Goal: Task Accomplishment & Management: Complete application form

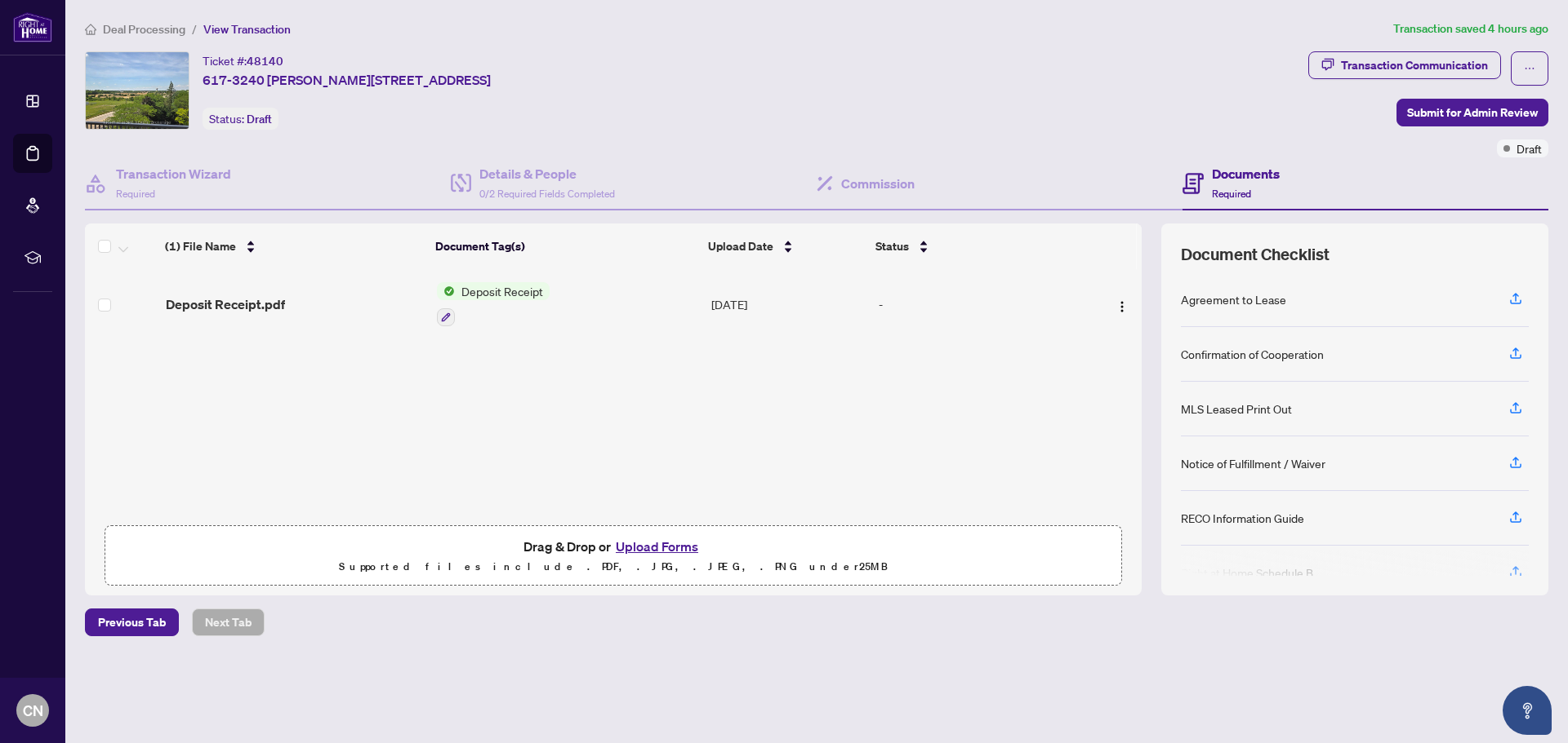
click at [497, 289] on span "Deposit Receipt" at bounding box center [501, 292] width 95 height 18
click at [505, 379] on span "Deposit Receipt" at bounding box center [467, 373] width 95 height 18
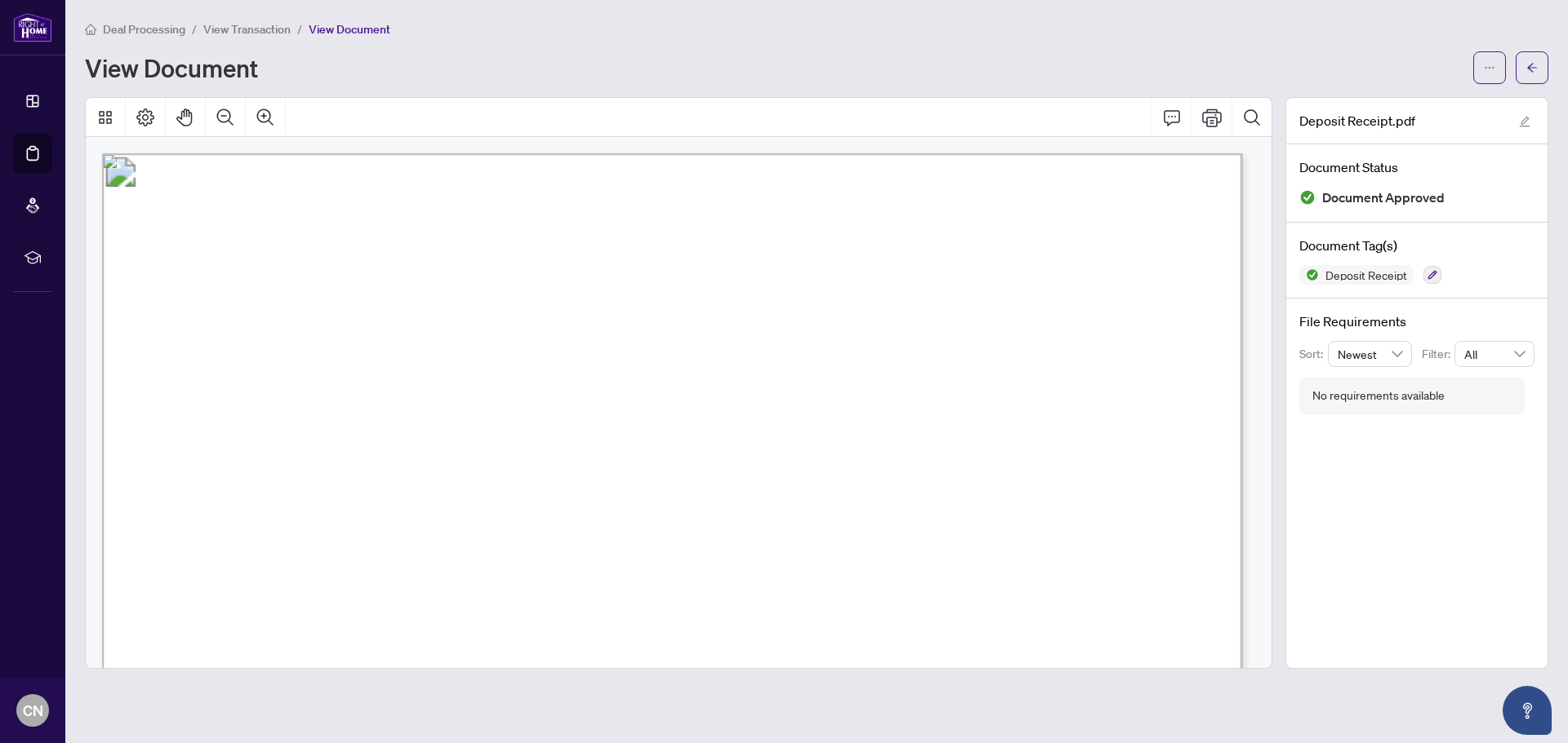
scroll to position [327, 0]
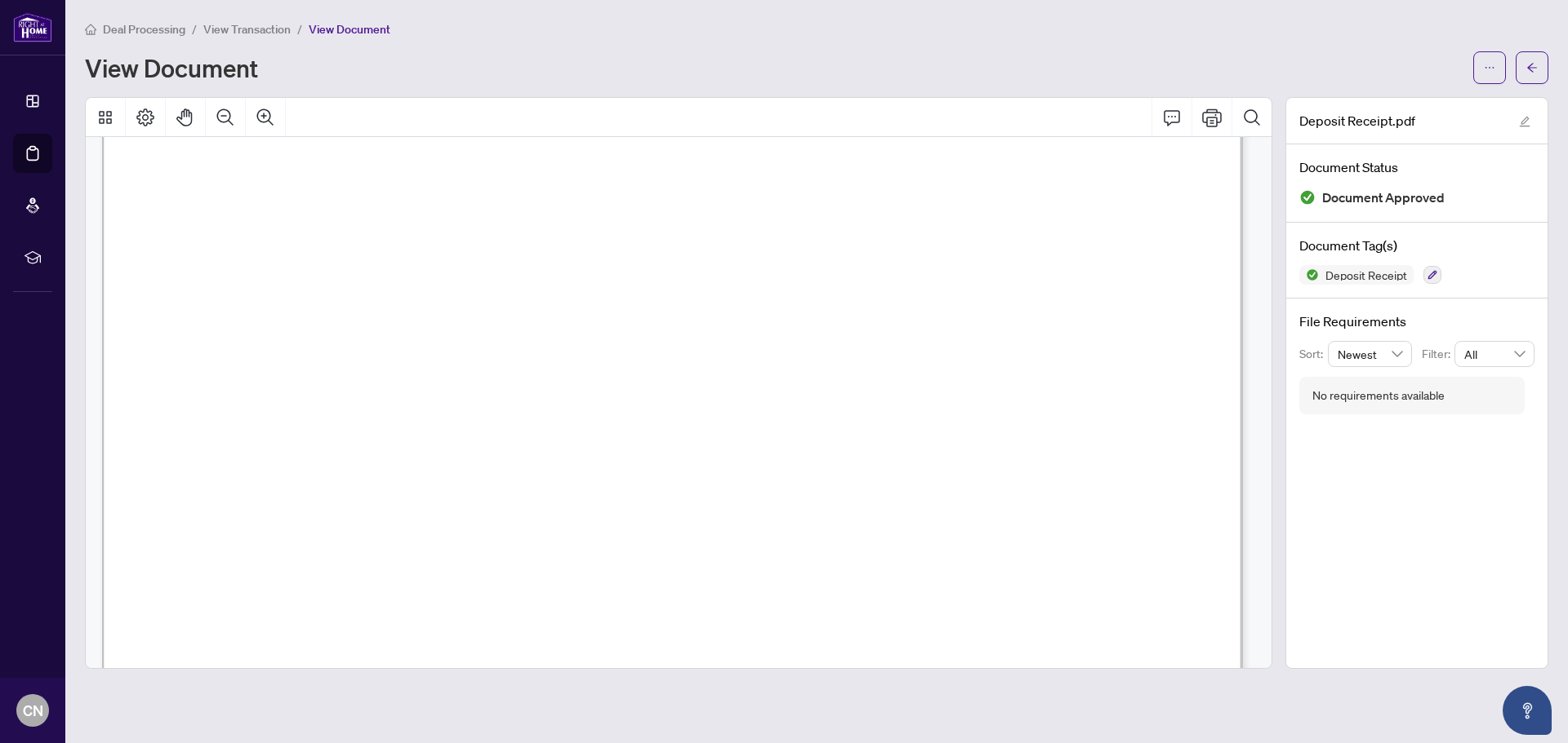
click at [266, 31] on span "View Transaction" at bounding box center [247, 29] width 88 height 14
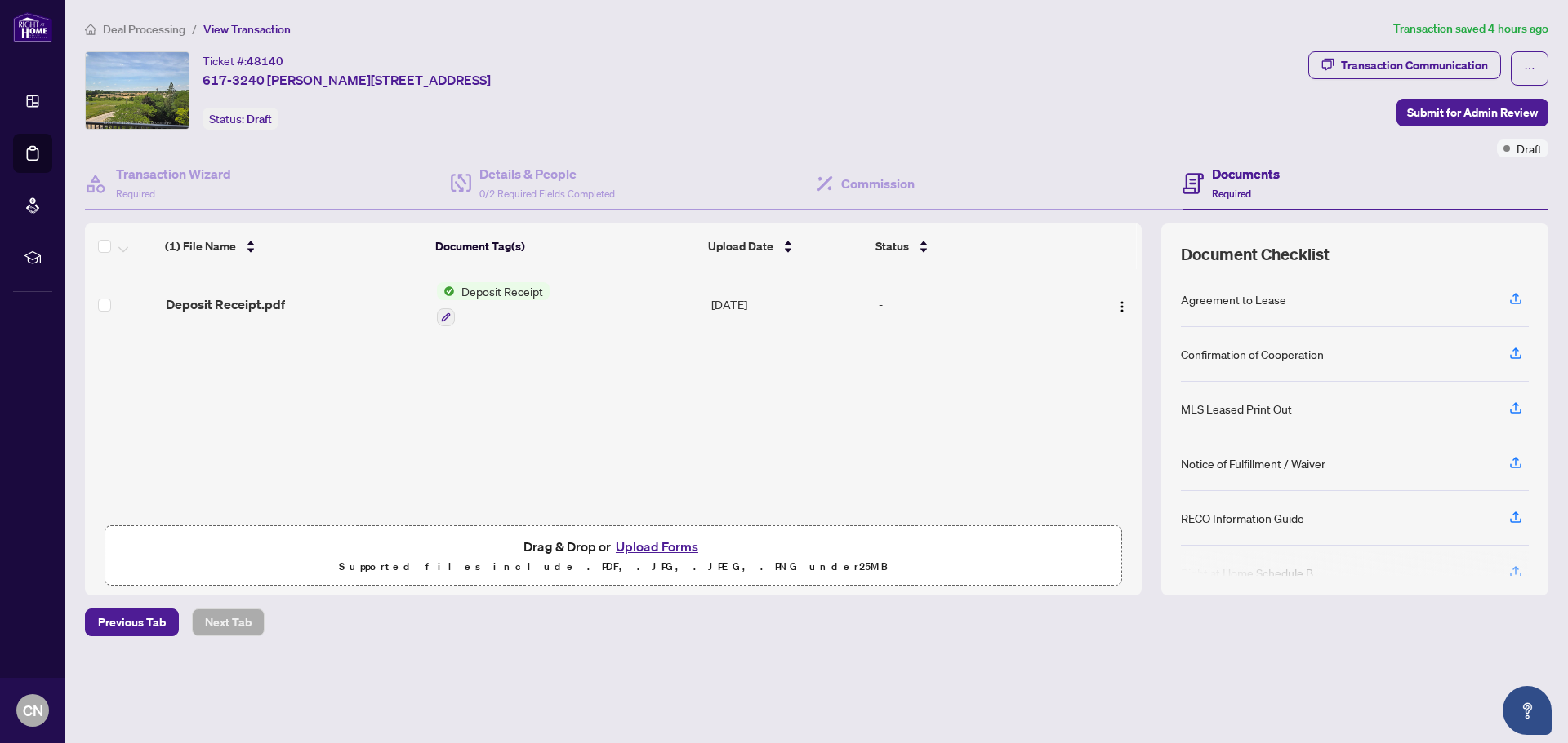
click at [526, 293] on span "Deposit Receipt" at bounding box center [501, 292] width 95 height 18
click at [481, 372] on span "Deposit Receipt" at bounding box center [467, 373] width 95 height 18
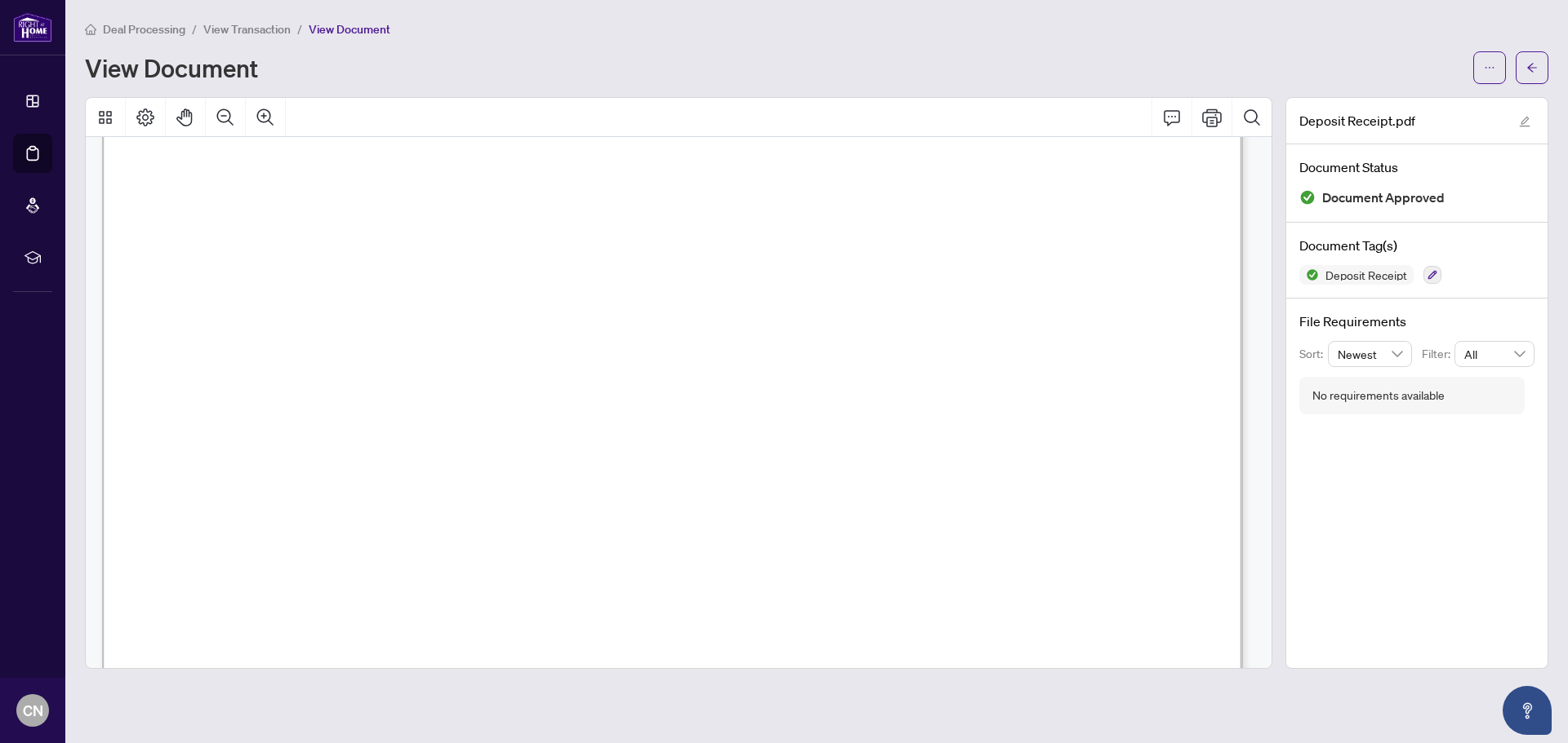
scroll to position [322, 0]
click at [1534, 57] on span "button" at bounding box center [1531, 68] width 12 height 26
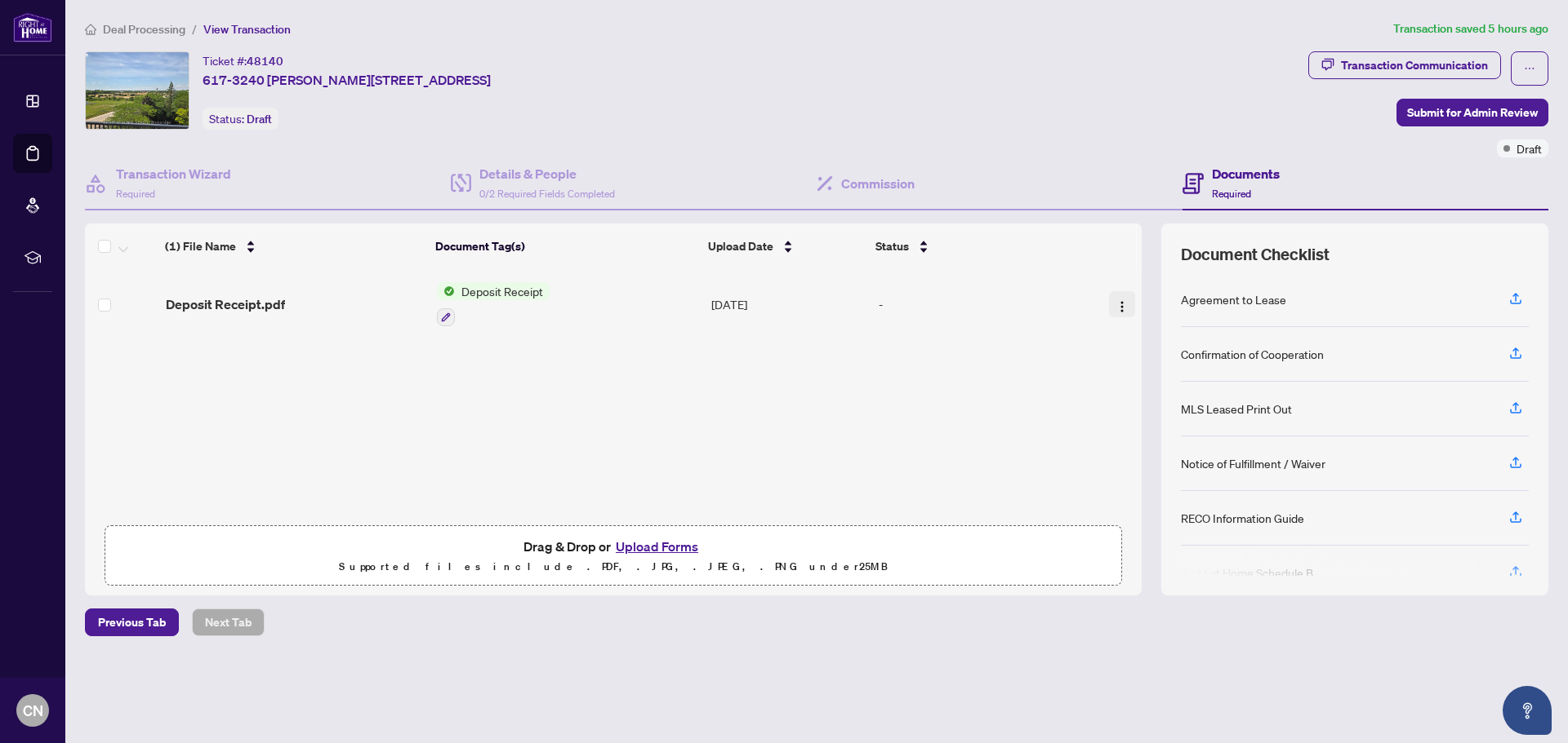
click at [1121, 301] on img "button" at bounding box center [1122, 307] width 13 height 13
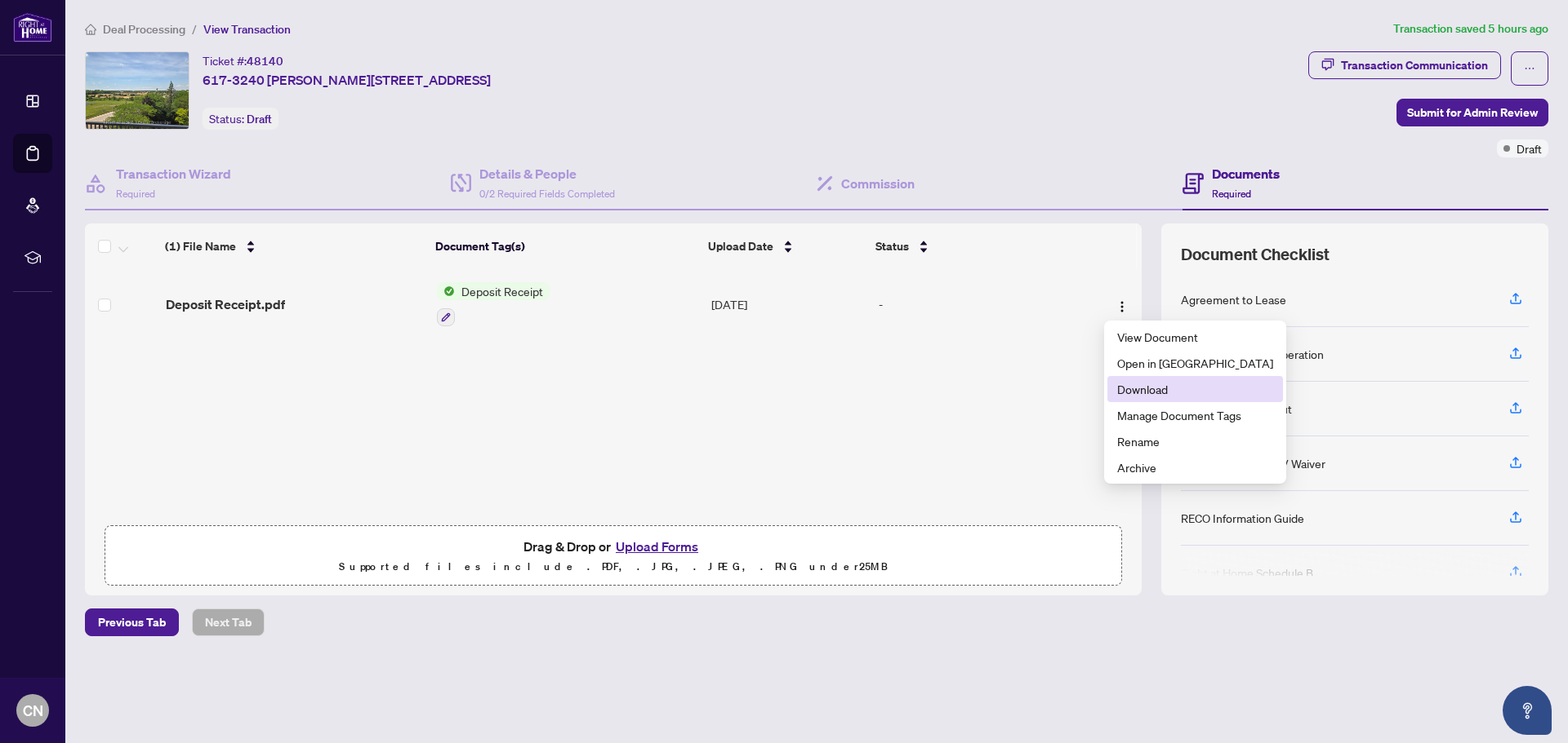
click at [1143, 386] on span "Download" at bounding box center [1195, 389] width 156 height 18
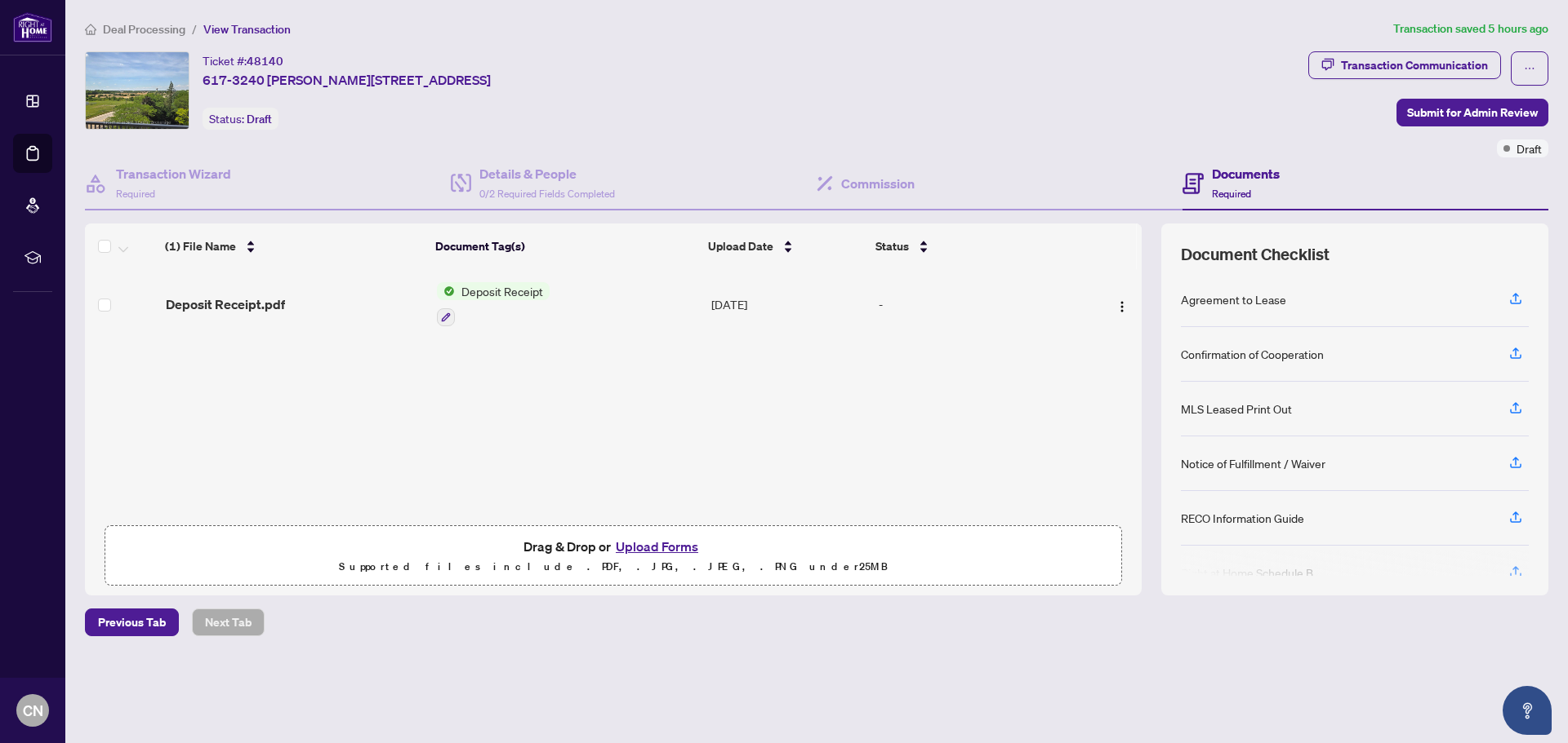
click at [506, 292] on span "Deposit Receipt" at bounding box center [501, 292] width 95 height 18
click at [495, 377] on span "Deposit Receipt" at bounding box center [467, 373] width 95 height 18
click at [132, 34] on span "Deal Processing" at bounding box center [144, 29] width 82 height 14
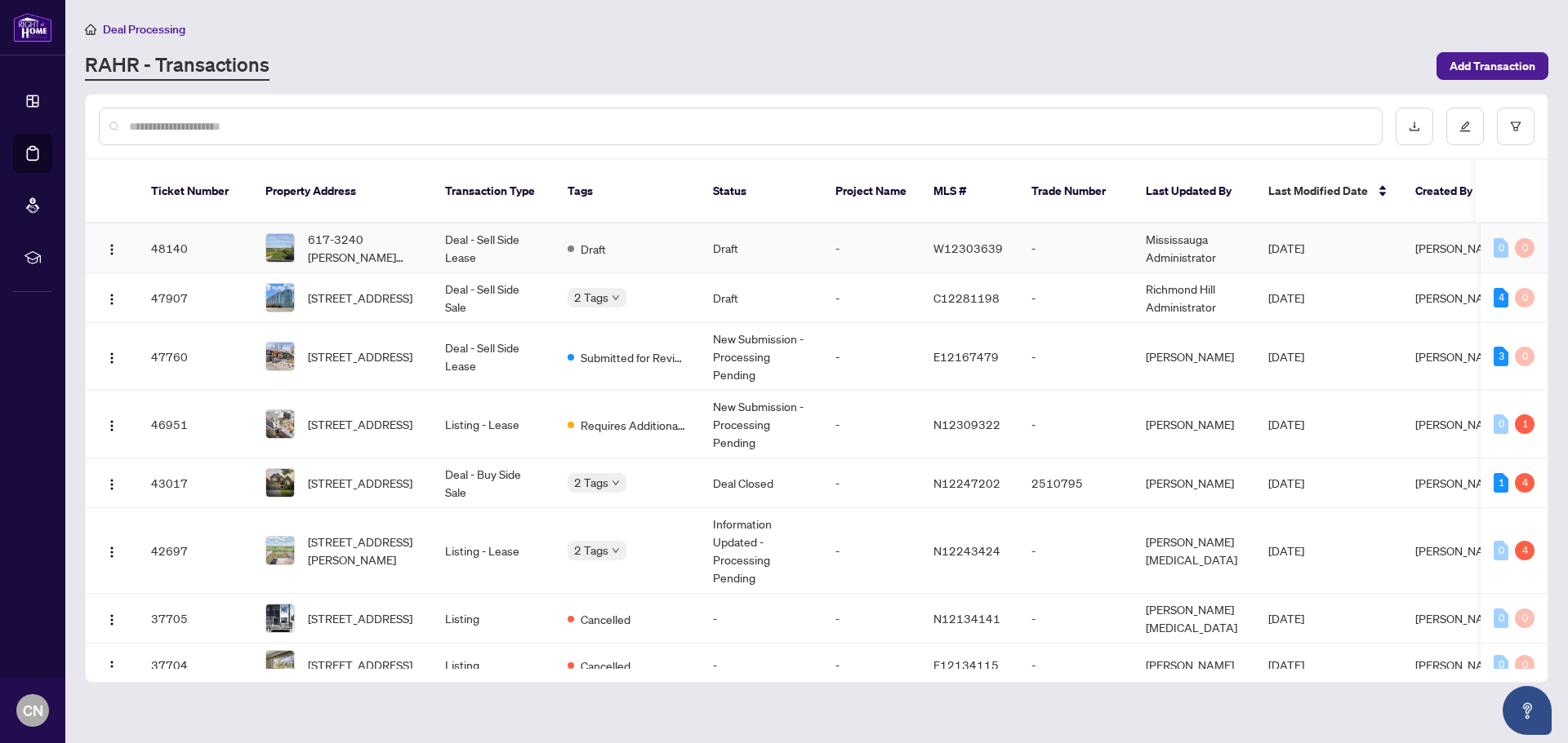
click at [501, 224] on td "Deal - Sell Side Lease" at bounding box center [493, 248] width 123 height 50
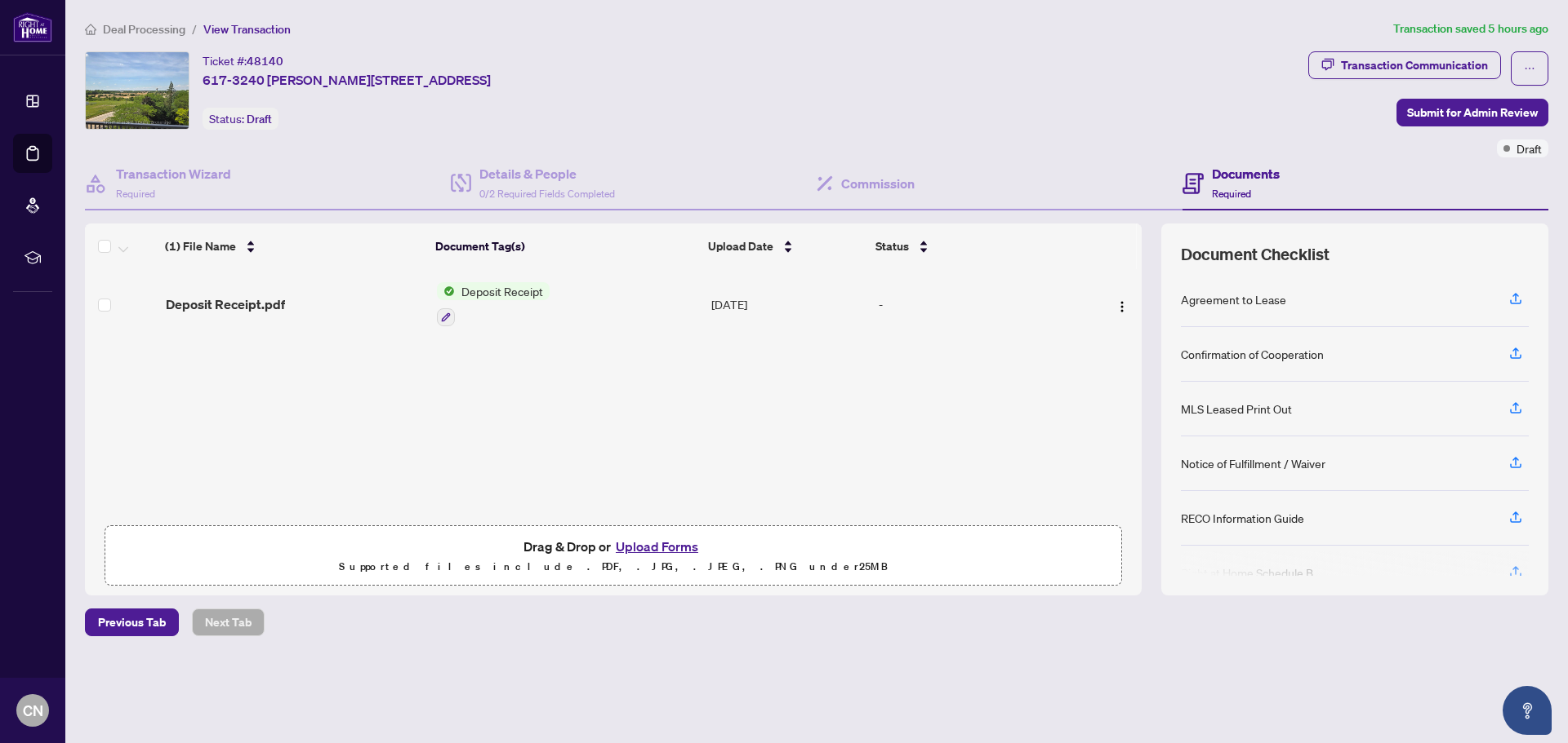
click at [680, 544] on button "Upload Forms" at bounding box center [657, 547] width 92 height 22
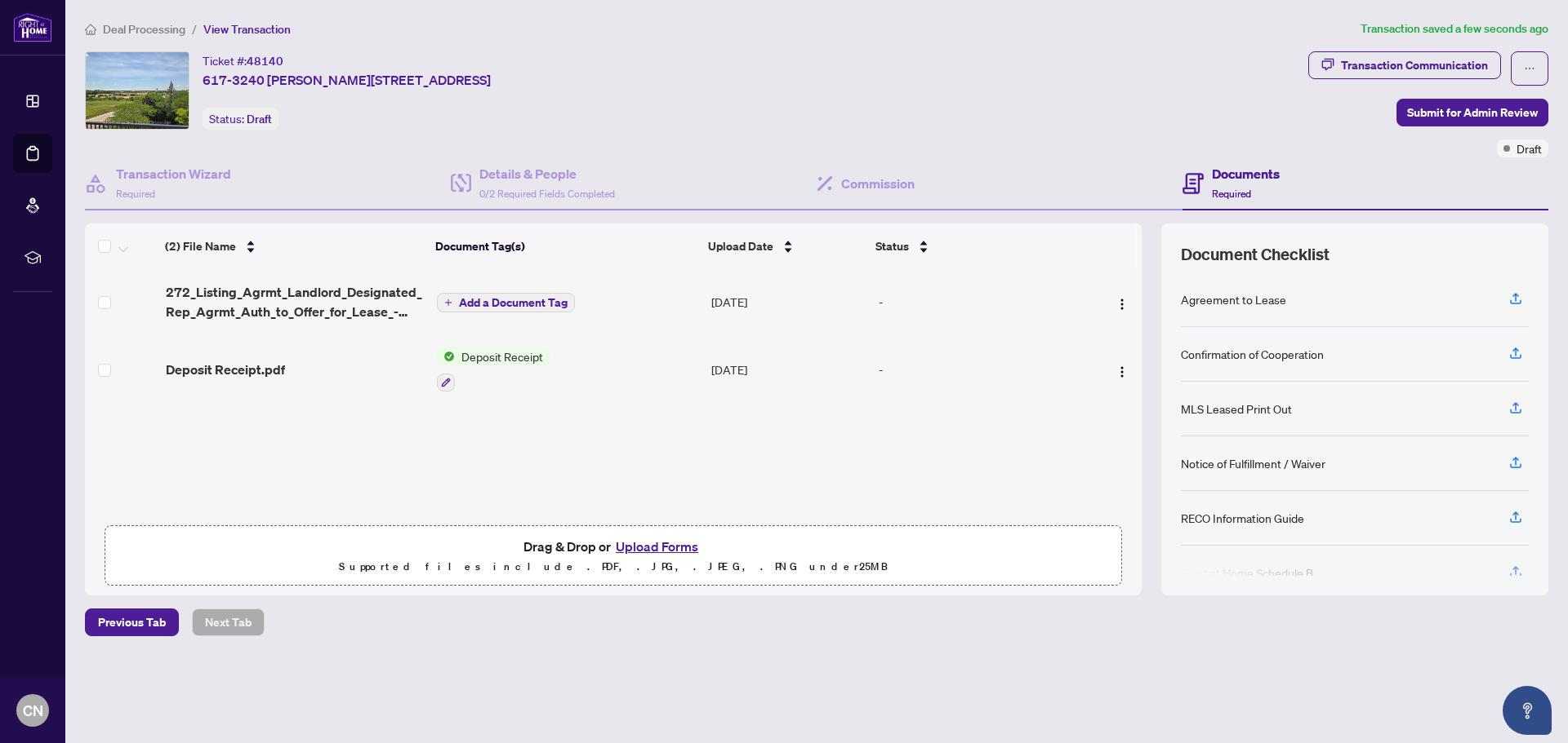
click at [546, 301] on span "Add a Document Tag" at bounding box center [513, 302] width 108 height 12
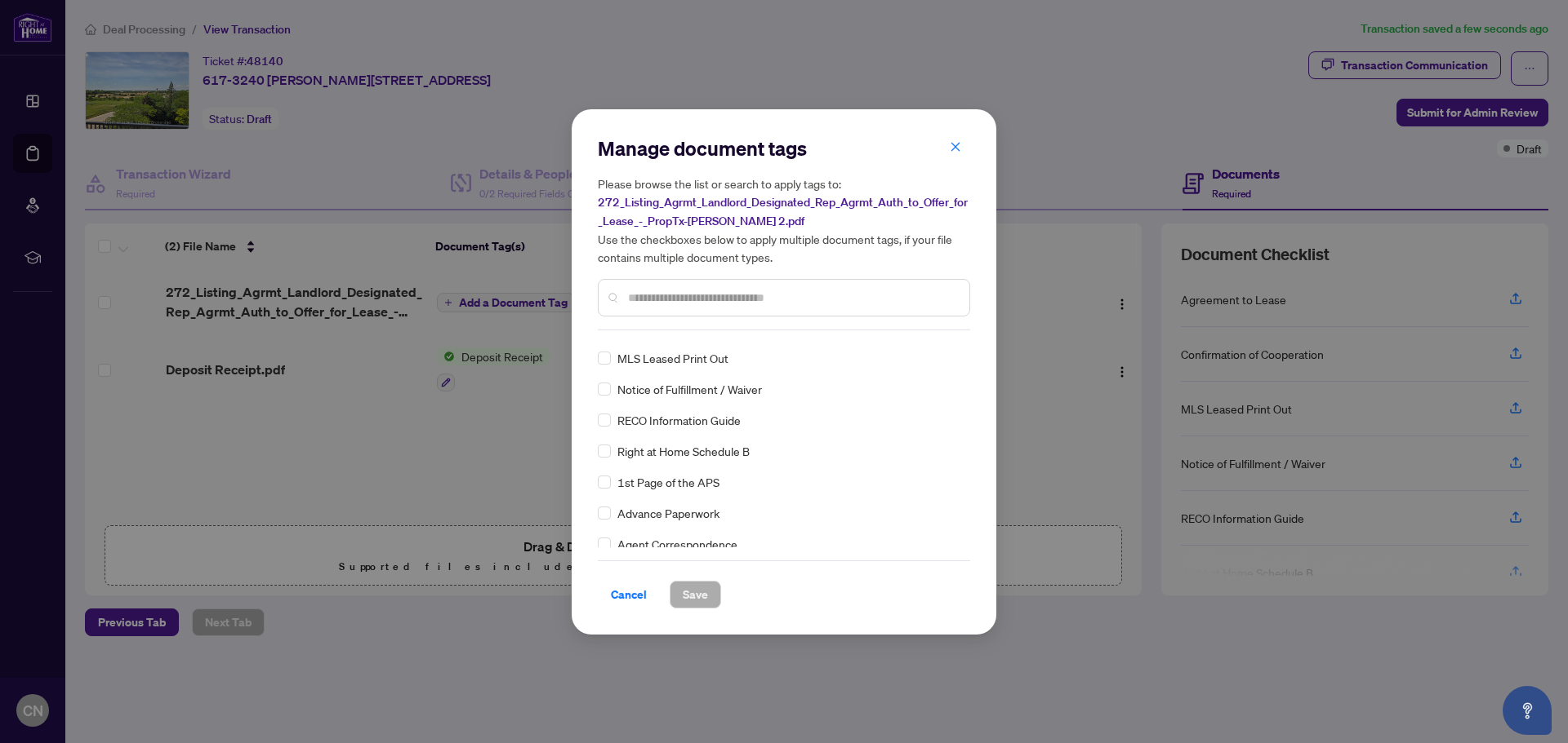
scroll to position [81, 0]
click at [642, 298] on input "text" at bounding box center [791, 298] width 328 height 18
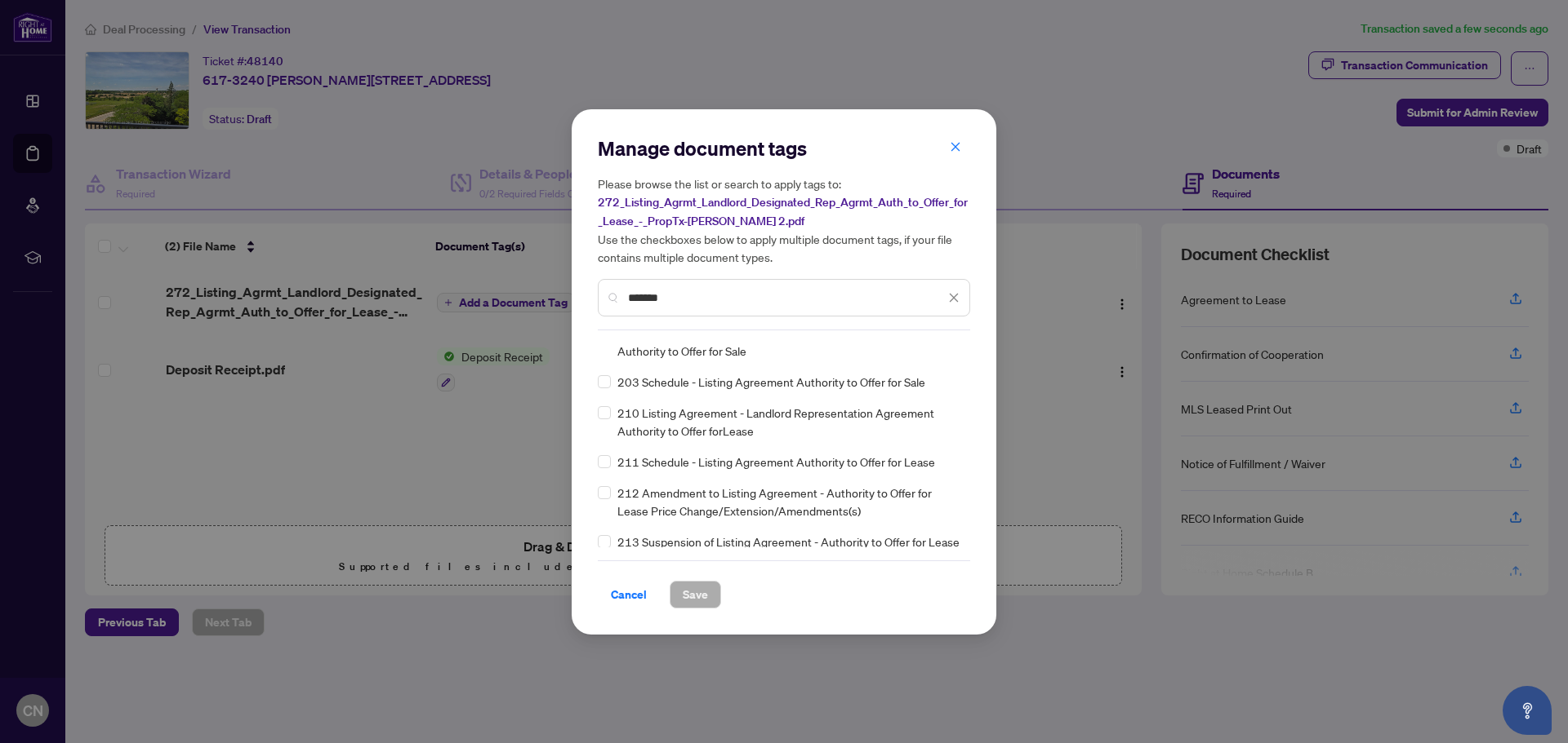
scroll to position [0, 0]
type input "*******"
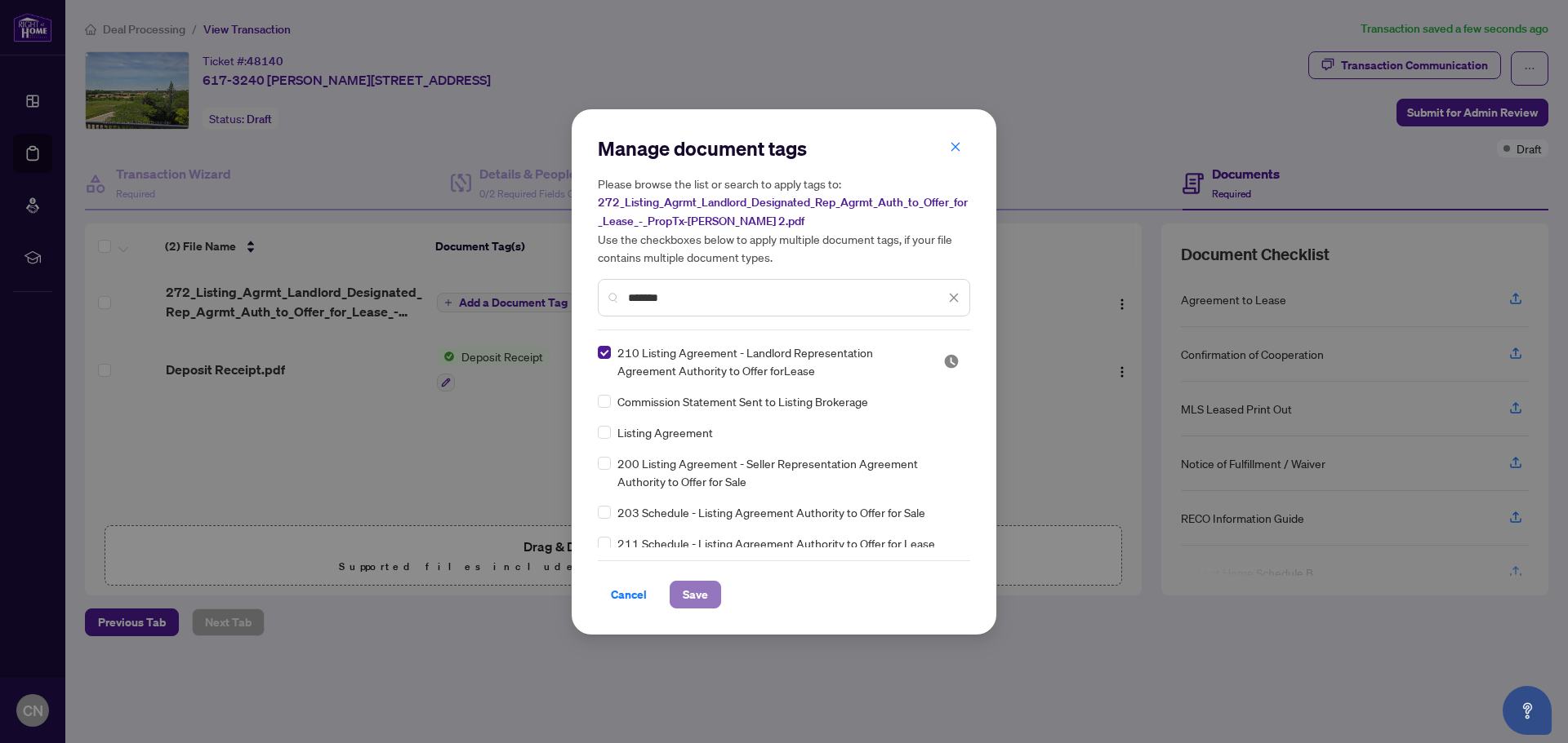
click at [684, 589] on span "Save" at bounding box center [695, 595] width 25 height 26
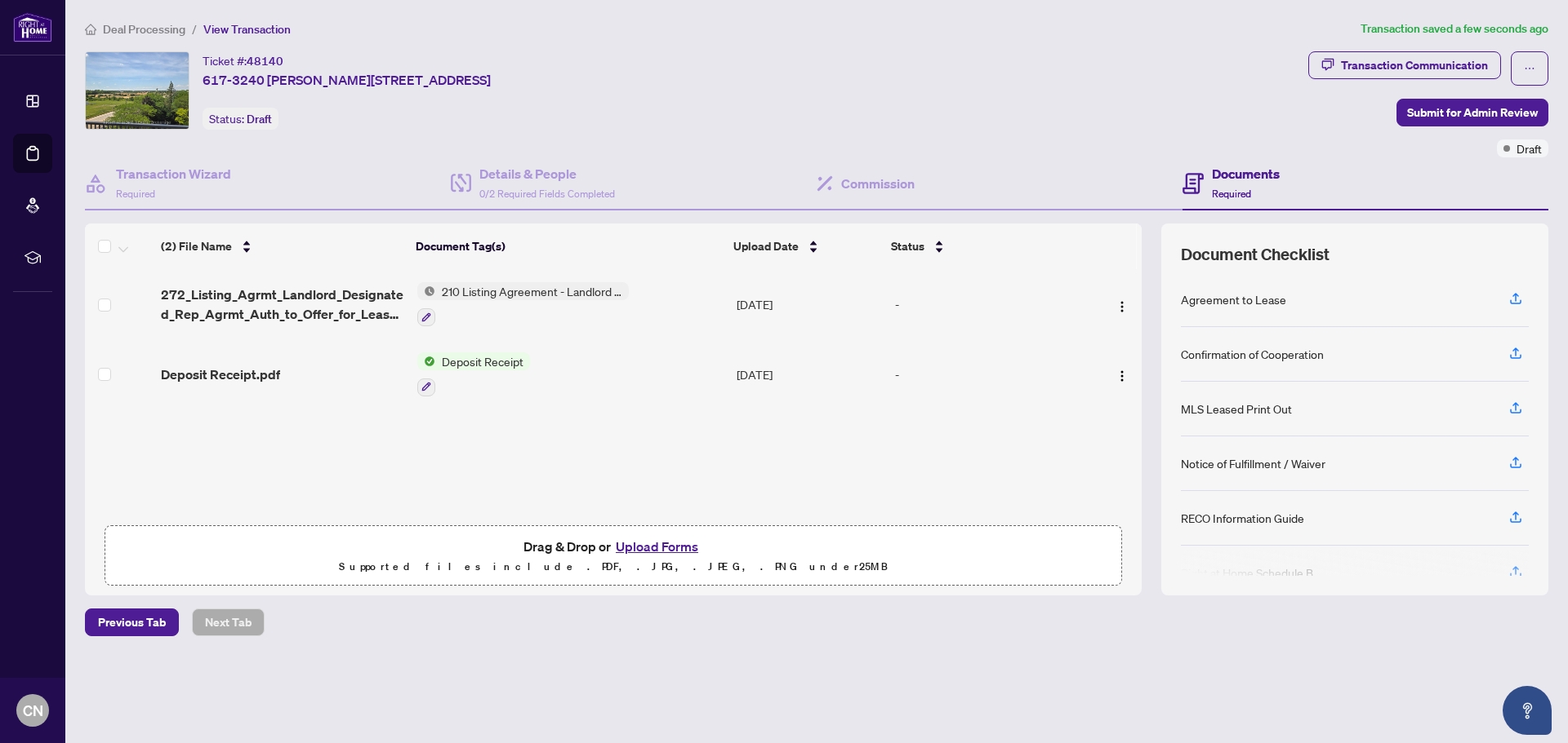
click at [585, 291] on span "210 Listing Agreement - Landlord Representation Agreement Authority to Offer fo…" at bounding box center [532, 292] width 193 height 18
click at [478, 369] on span "210 Listing Agreement - Landlord Representation Agreement Authority to Offer fo…" at bounding box center [529, 391] width 243 height 54
click at [423, 314] on icon "button" at bounding box center [425, 317] width 10 height 10
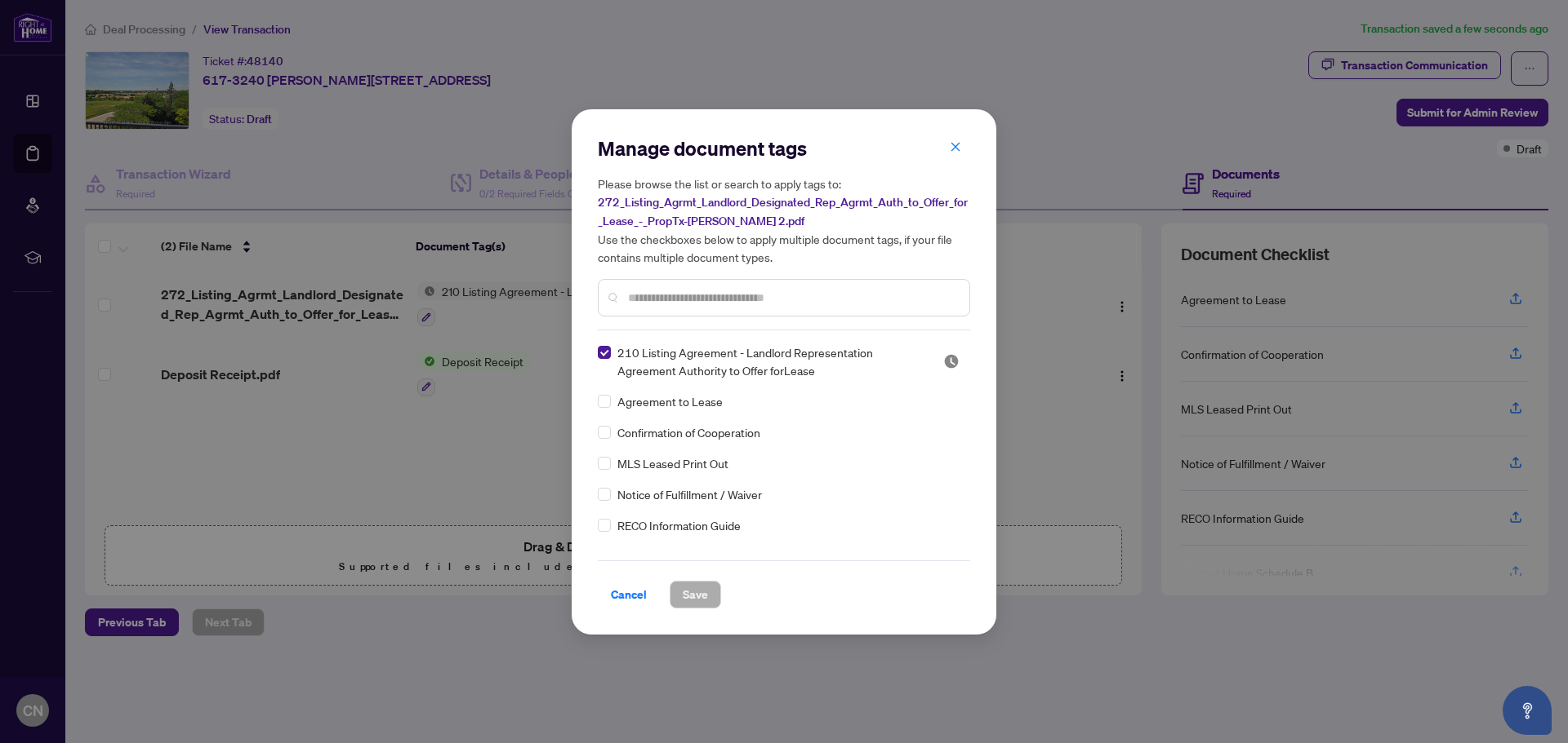
click at [672, 286] on div at bounding box center [784, 298] width 372 height 38
click at [669, 293] on input "text" at bounding box center [791, 298] width 328 height 18
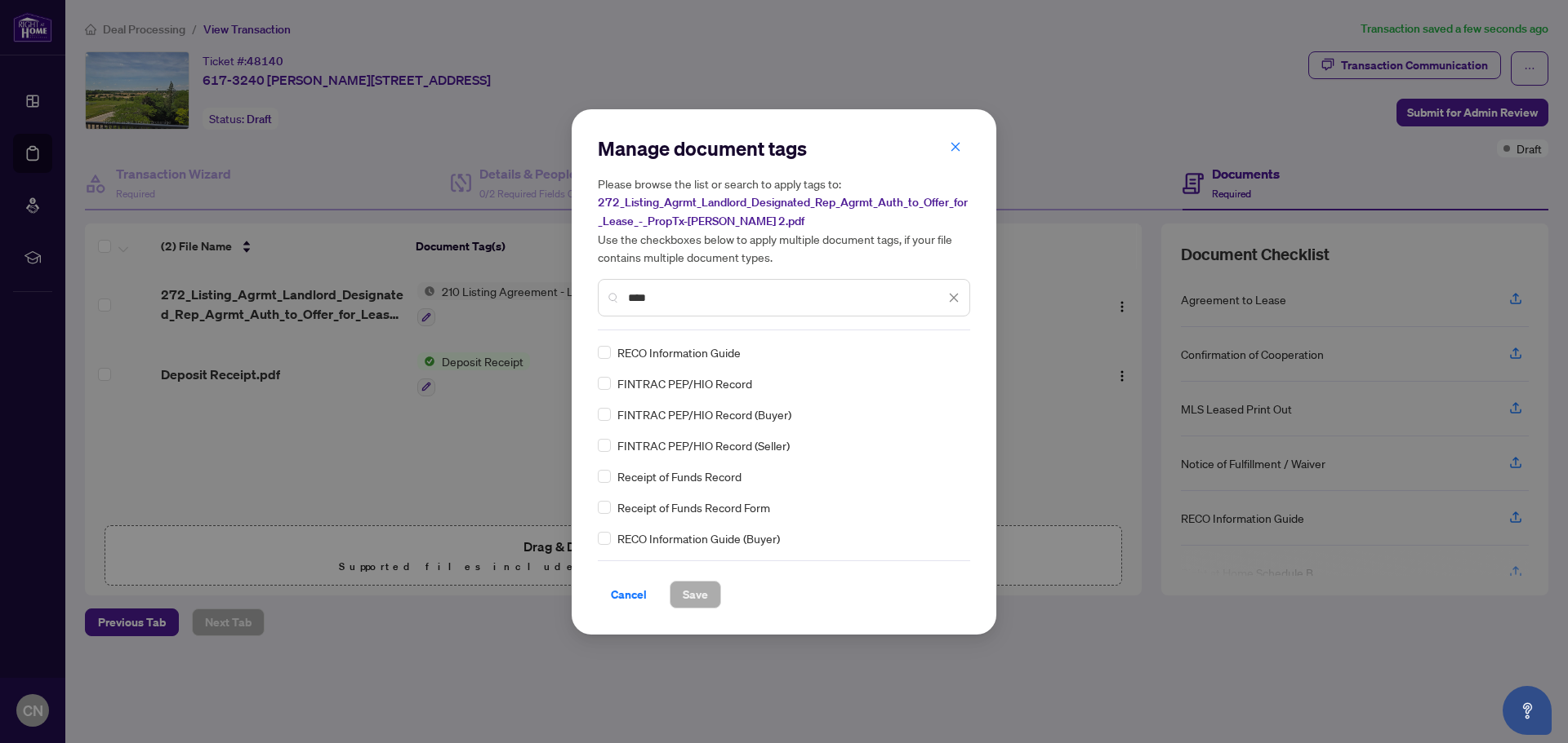
type input "****"
click at [695, 599] on span "Save" at bounding box center [695, 595] width 25 height 26
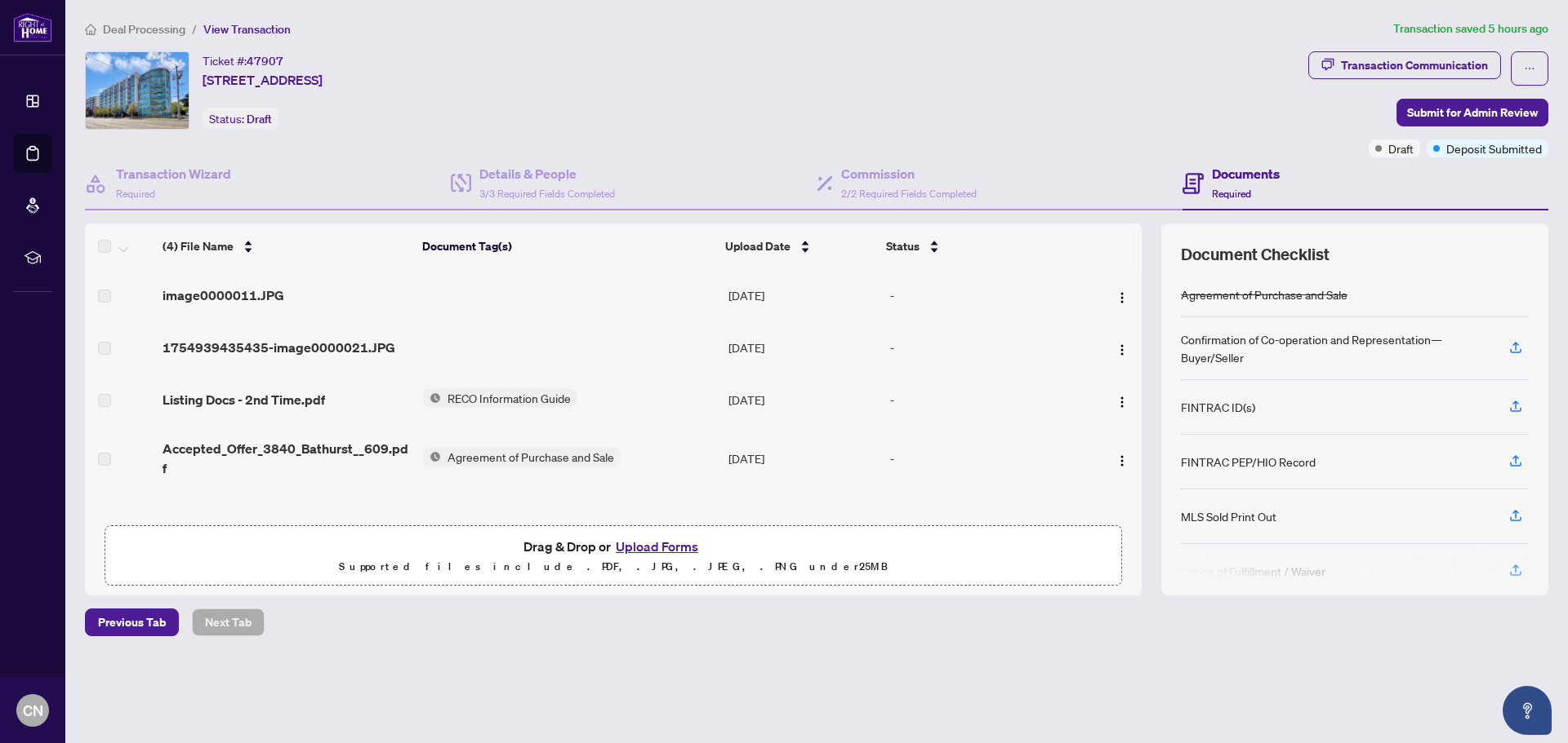
scroll to position [1, 0]
click at [157, 25] on span "Deal Processing" at bounding box center [144, 29] width 82 height 14
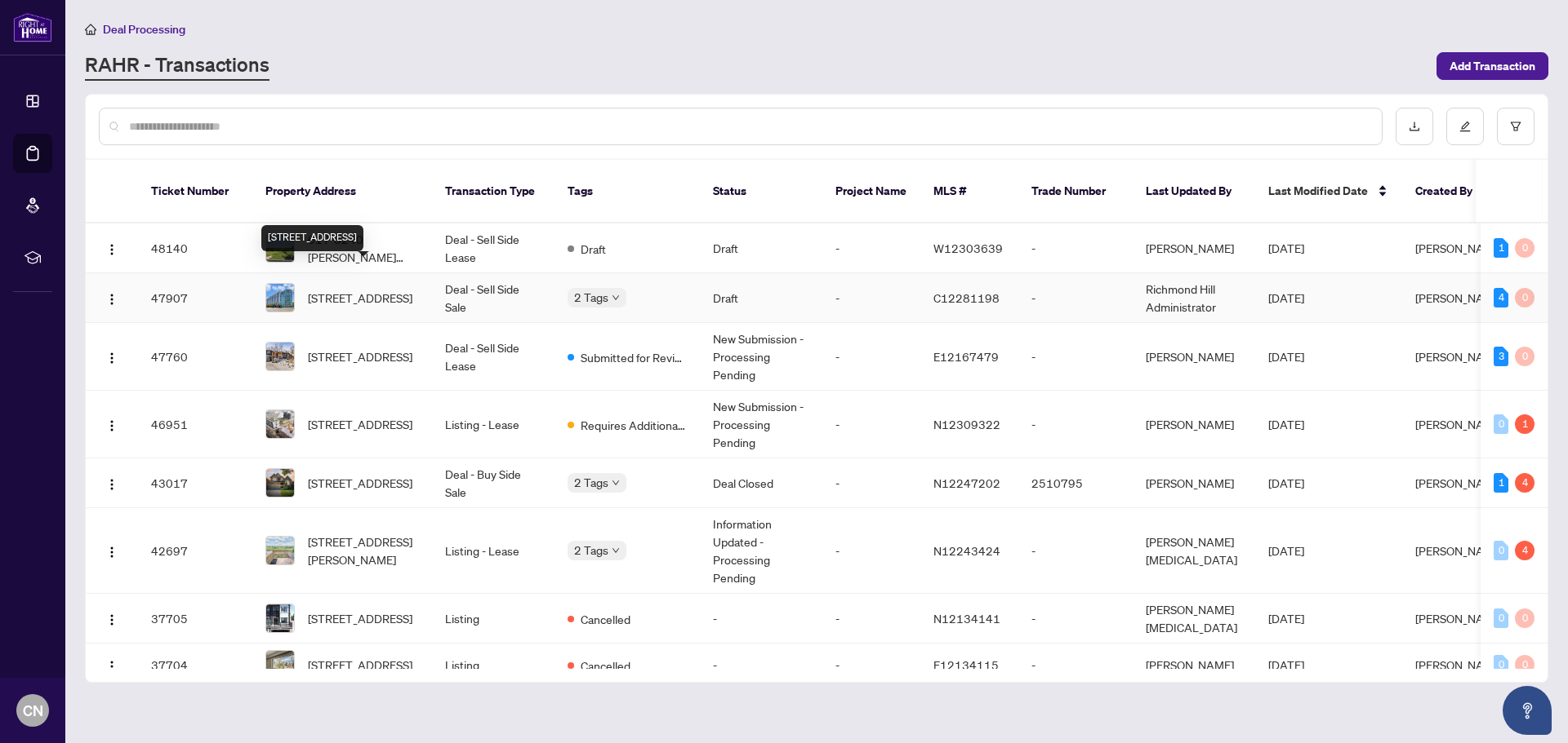
click at [369, 289] on span "[STREET_ADDRESS]" at bounding box center [360, 298] width 105 height 18
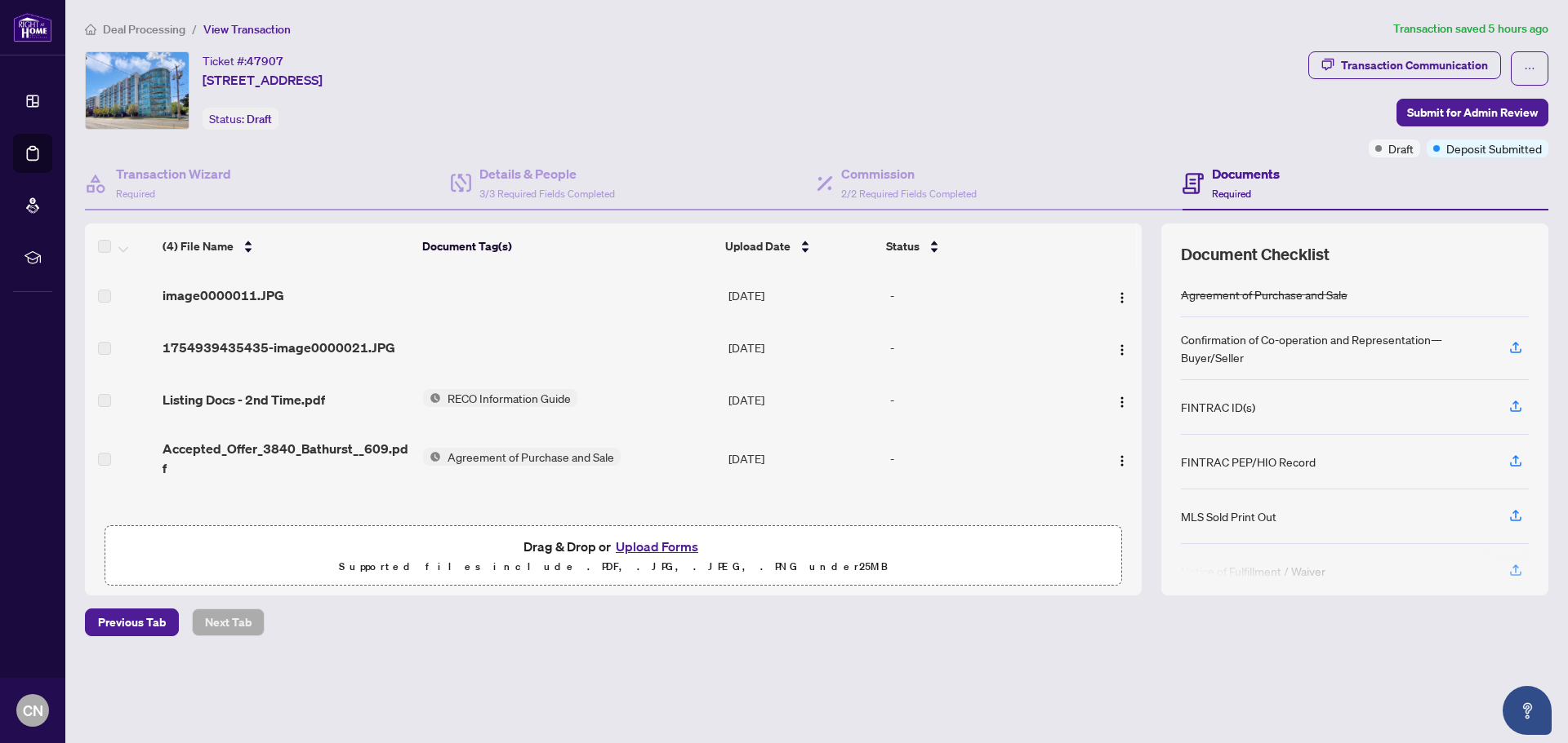
scroll to position [1, 0]
drag, startPoint x: 1135, startPoint y: 336, endPoint x: 1140, endPoint y: 294, distance: 42.3
click at [1140, 294] on div "image0000011.JPG Aug/11/2025 - 1754939435435-image0000021.JPG Aug/11/2025 - Lis…" at bounding box center [613, 380] width 1057 height 222
click at [632, 504] on div "(4) File Name Document Tag(s) Upload Date Status image0000011.JPG Aug/11/2025 -…" at bounding box center [613, 410] width 1057 height 372
click at [662, 546] on button "Upload Forms" at bounding box center [657, 547] width 92 height 22
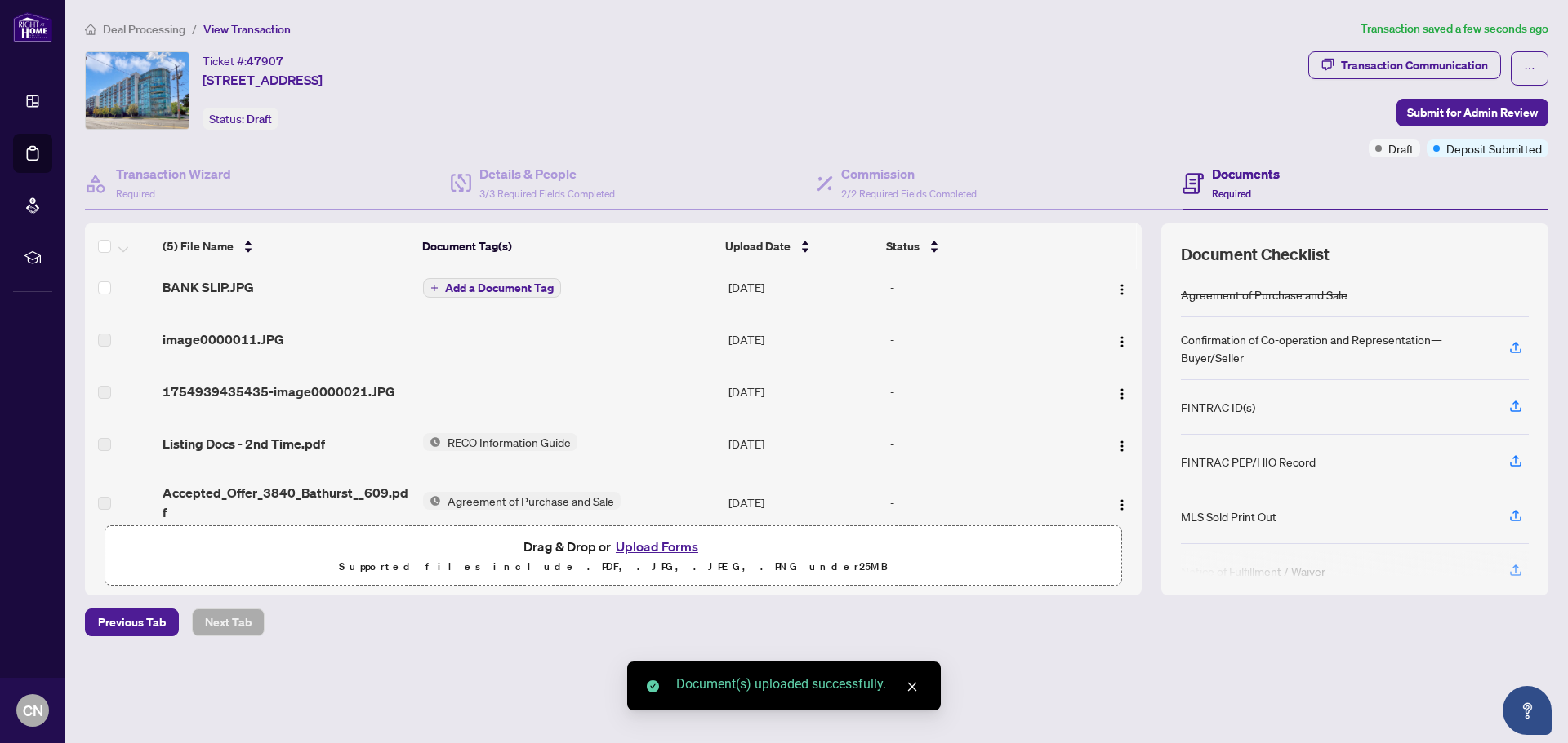
scroll to position [0, 0]
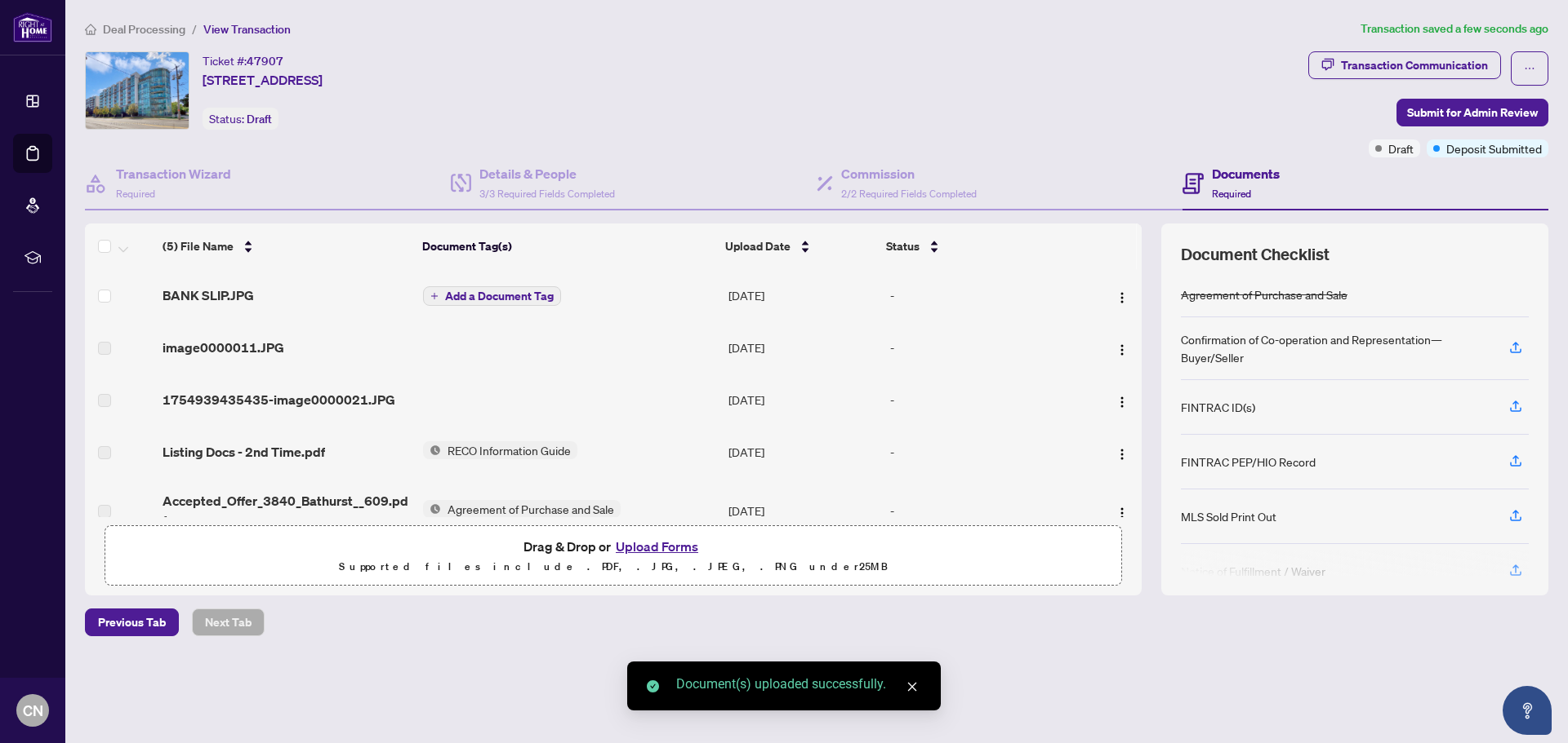
click at [497, 294] on span "Add a Document Tag" at bounding box center [499, 296] width 108 height 12
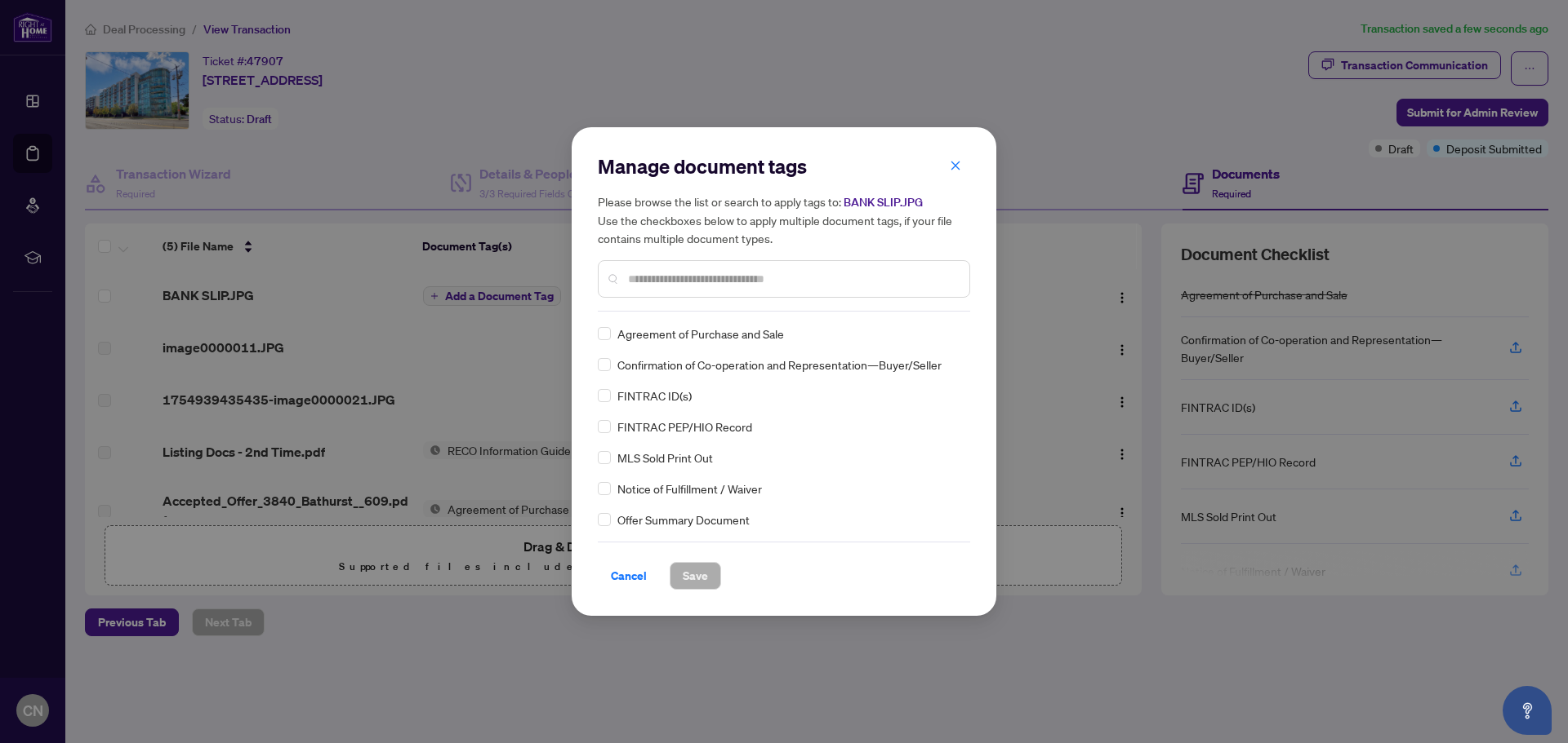
click at [686, 281] on input "text" at bounding box center [791, 279] width 328 height 18
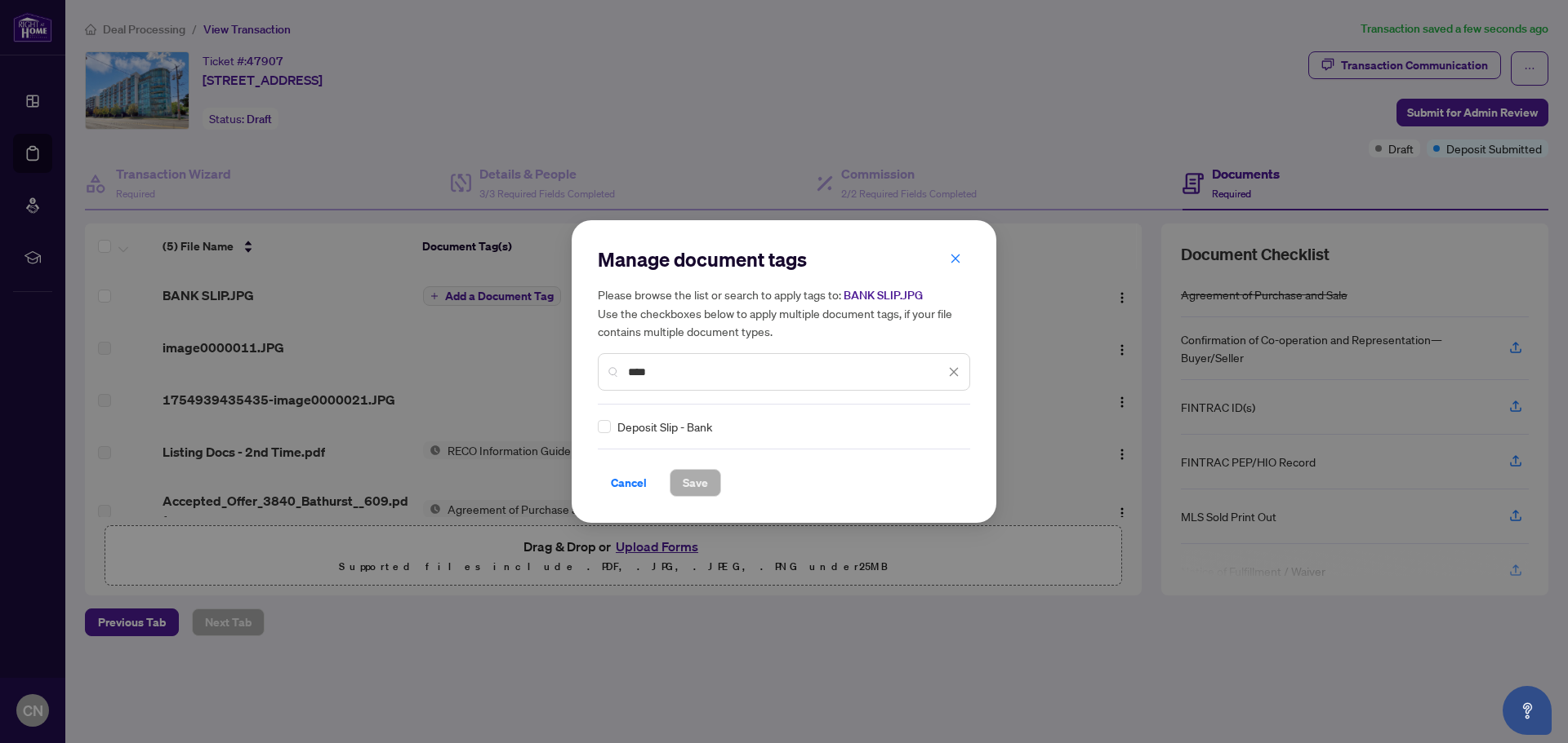
type input "****"
click at [693, 485] on span "Save" at bounding box center [695, 483] width 25 height 26
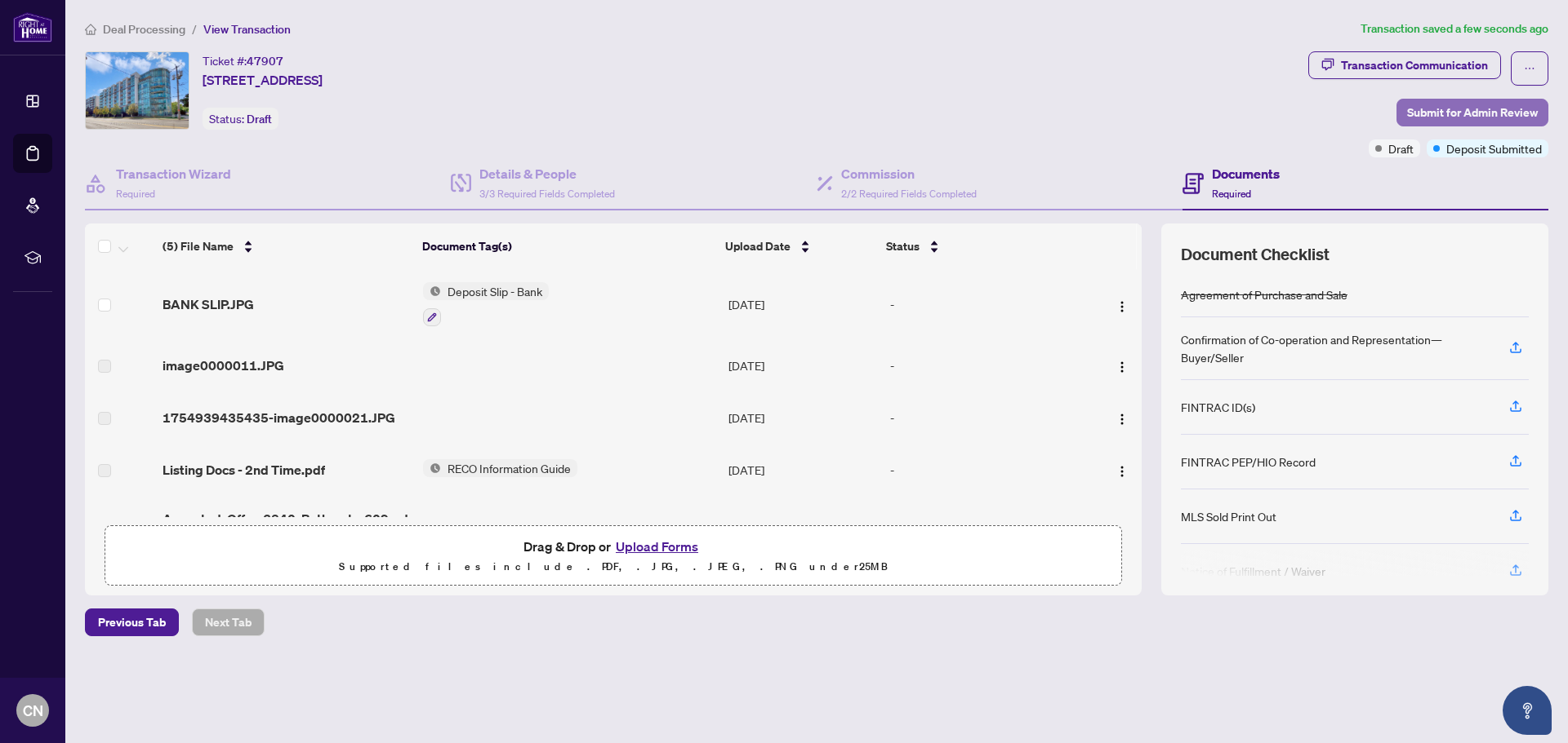
click at [1415, 111] on span "Submit for Admin Review" at bounding box center [1471, 112] width 131 height 26
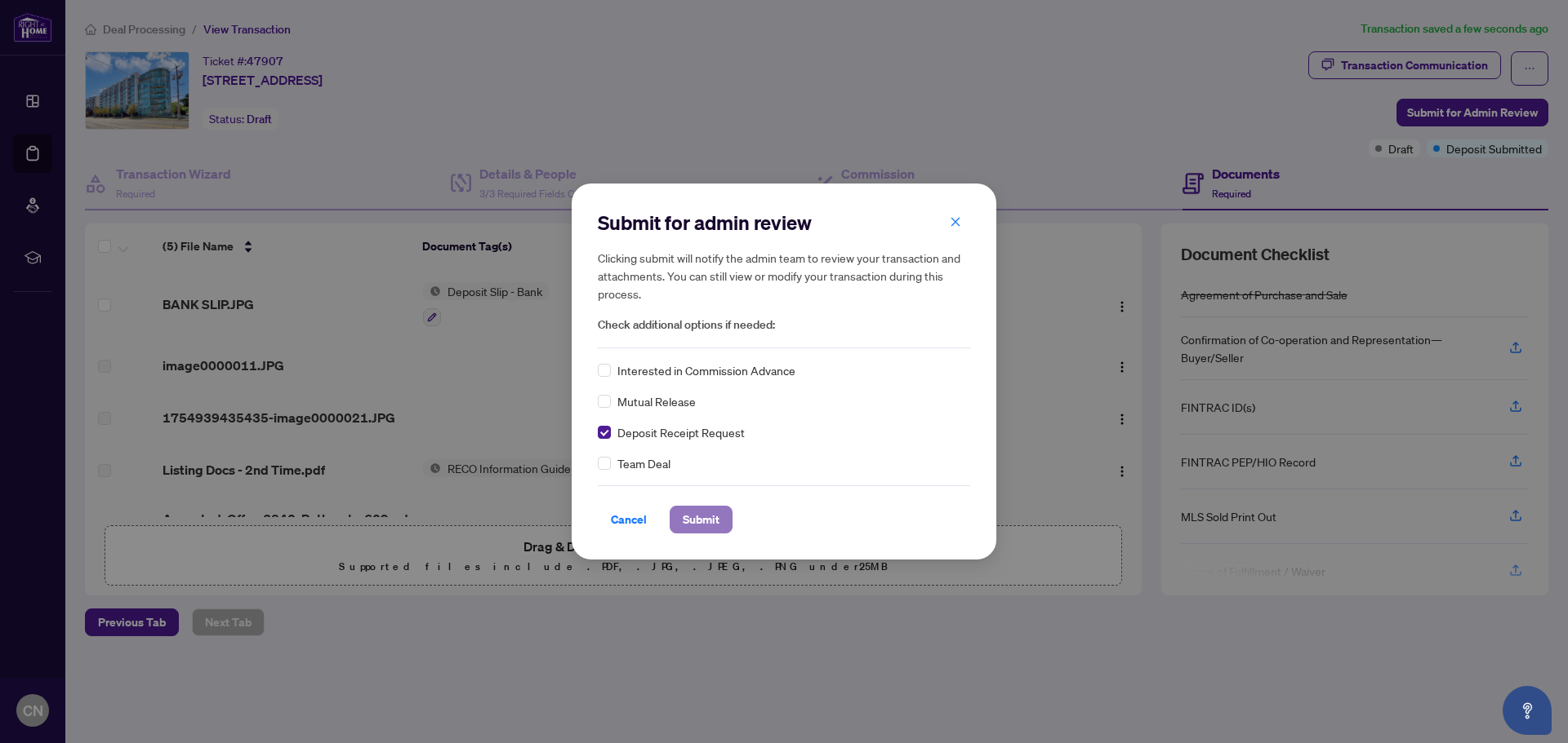
click at [712, 519] on span "Submit" at bounding box center [701, 519] width 37 height 26
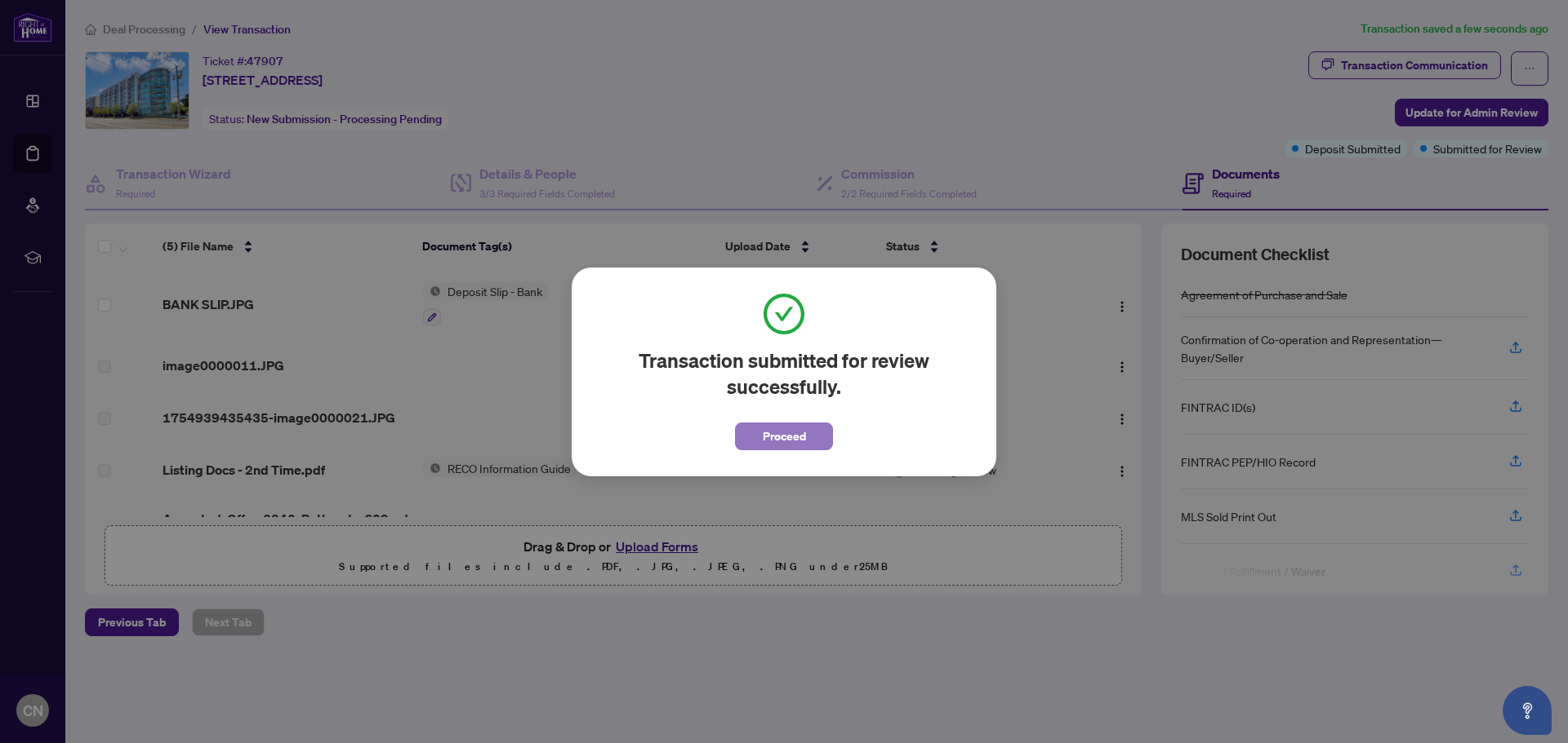
click at [777, 432] on span "Proceed" at bounding box center [784, 436] width 43 height 26
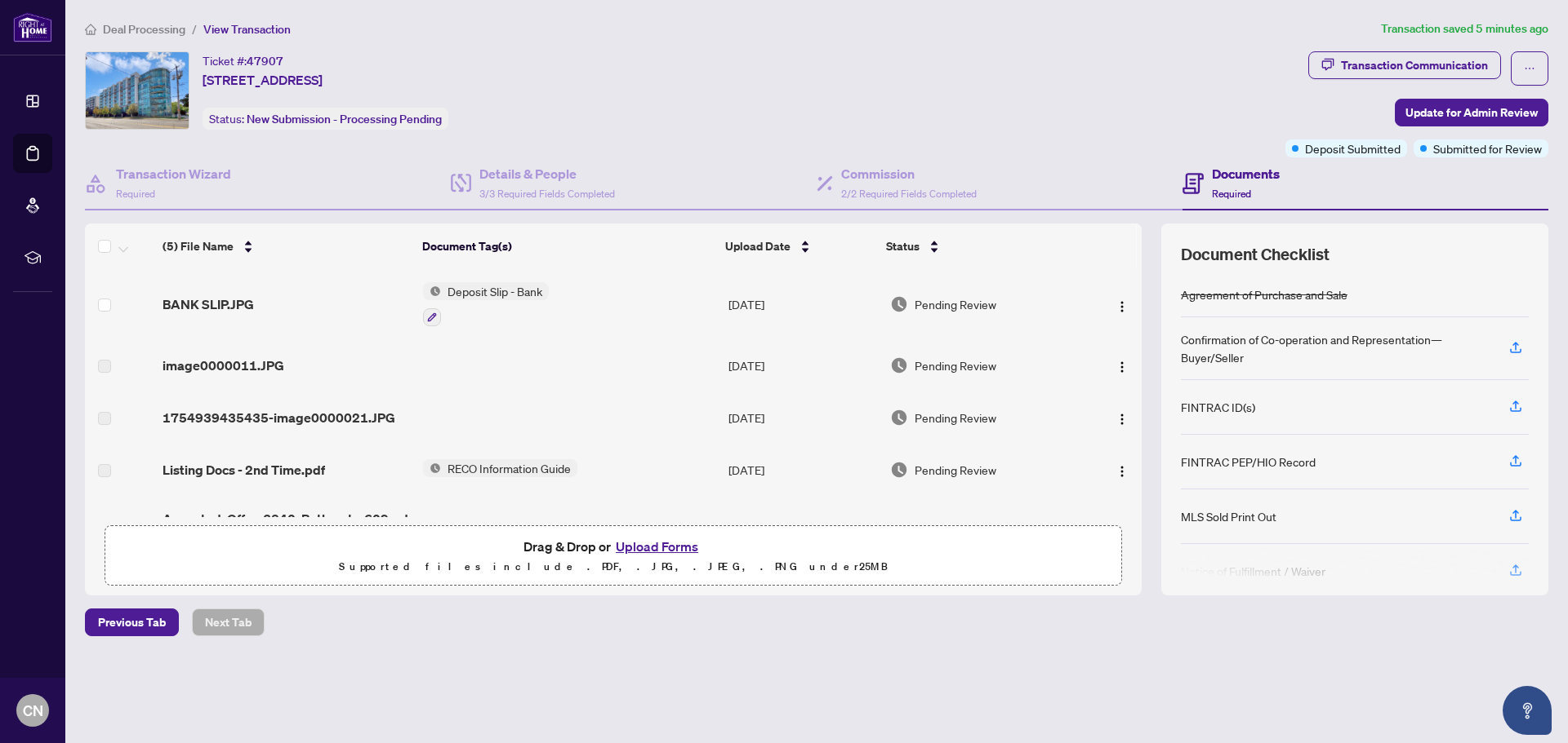
click at [146, 30] on span "Deal Processing" at bounding box center [144, 29] width 82 height 14
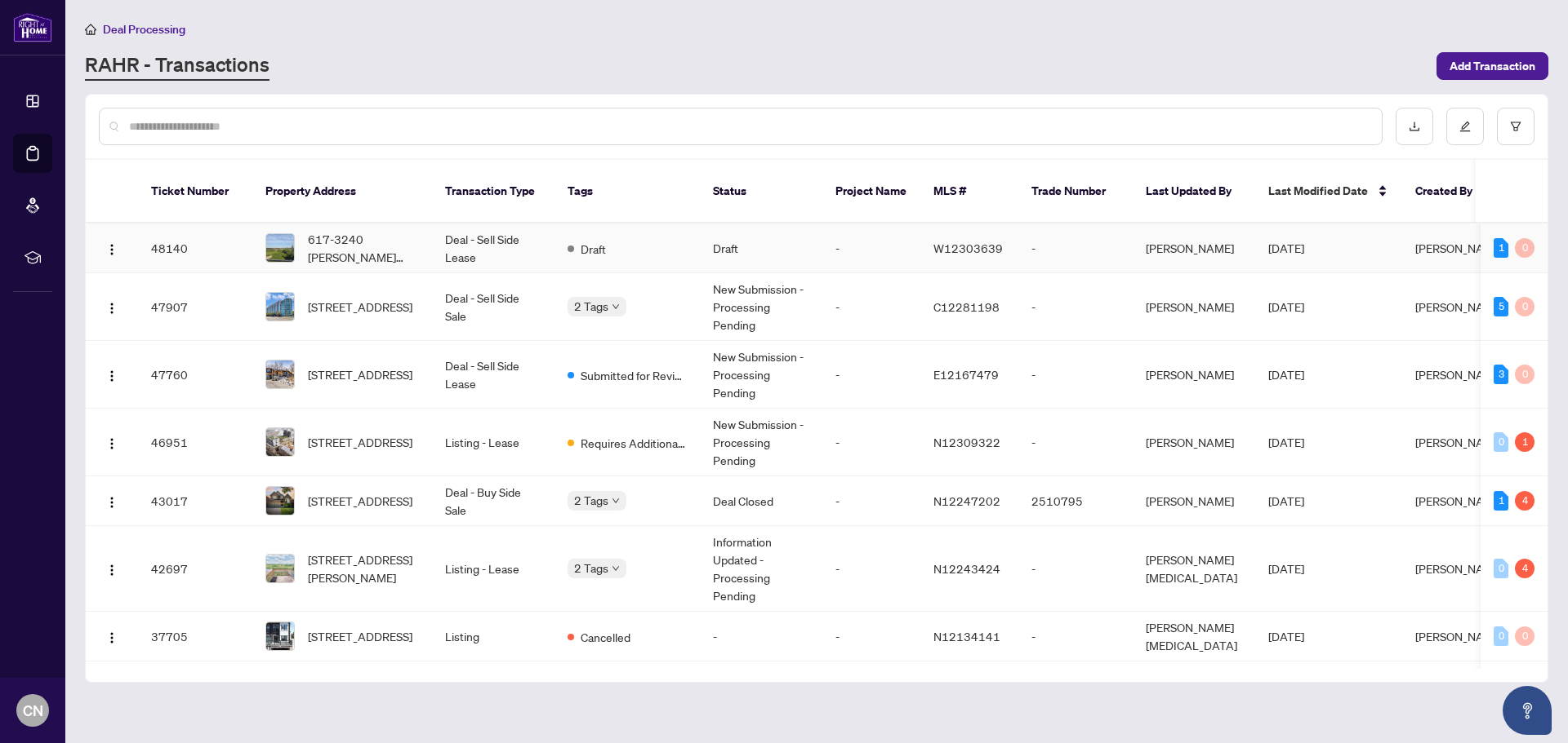
click at [491, 224] on td "Deal - Sell Side Lease" at bounding box center [493, 248] width 123 height 50
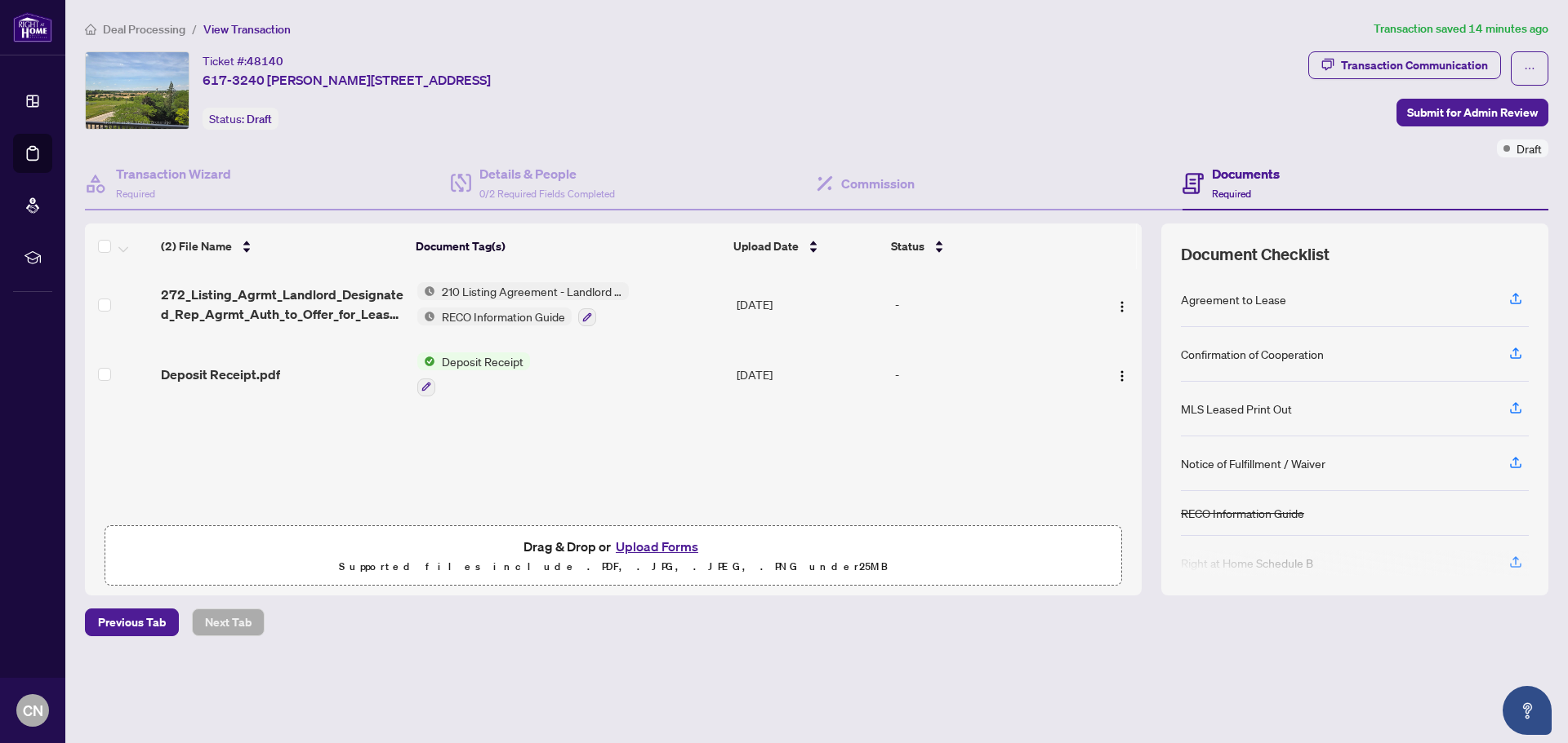
click at [672, 550] on button "Upload Forms" at bounding box center [657, 547] width 92 height 22
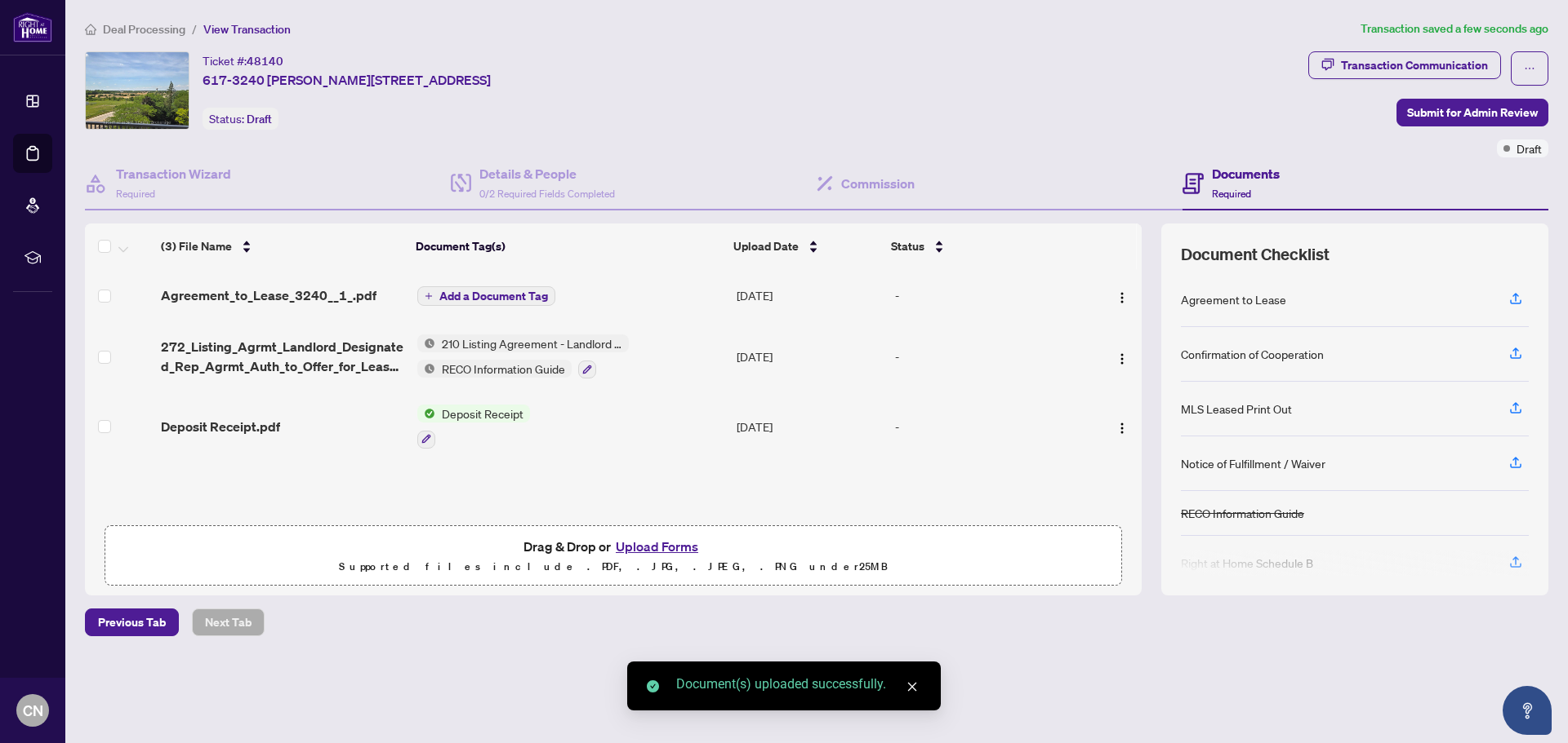
click at [485, 297] on span "Add a Document Tag" at bounding box center [493, 296] width 108 height 12
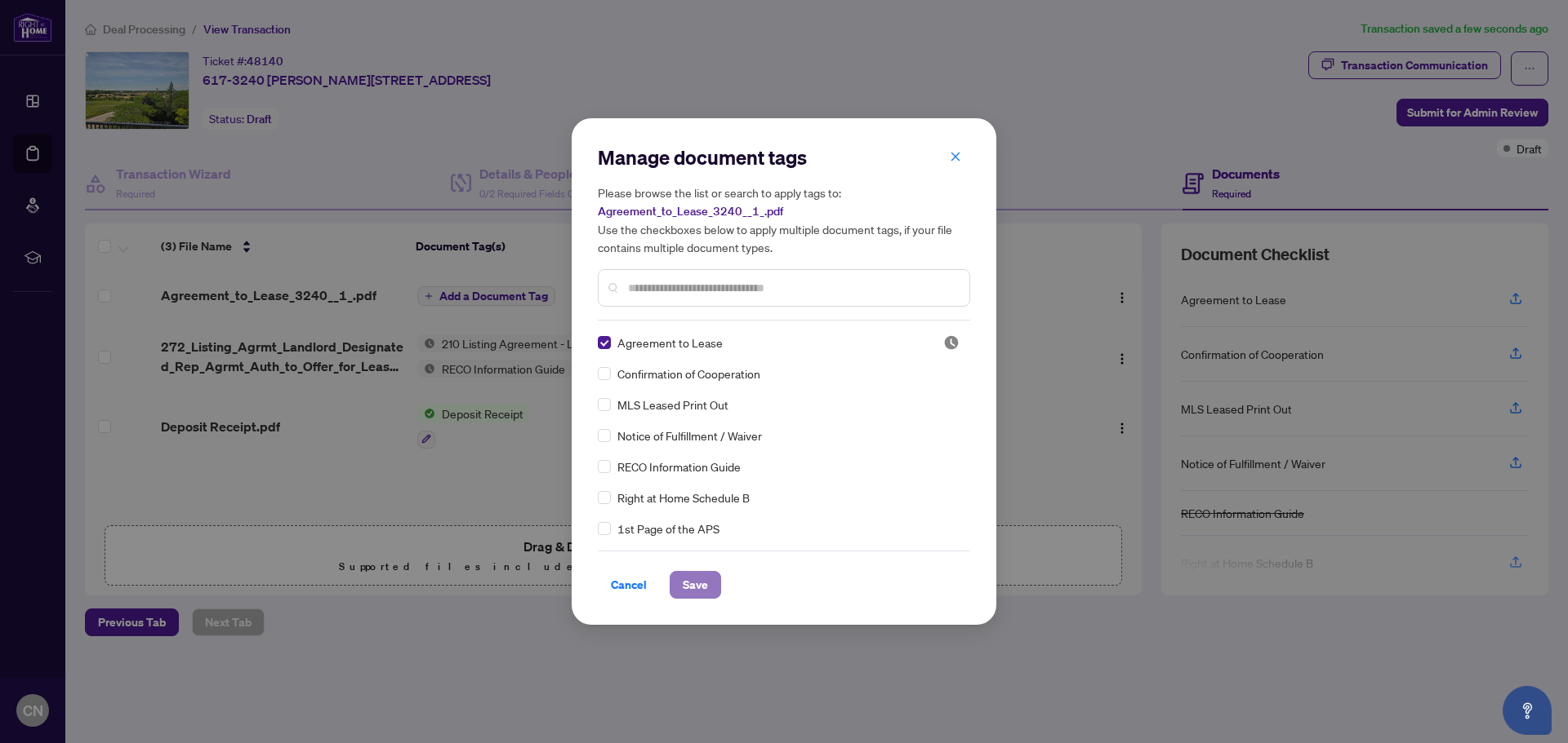
click at [685, 591] on span "Save" at bounding box center [695, 585] width 25 height 26
